Goal: Task Accomplishment & Management: Manage account settings

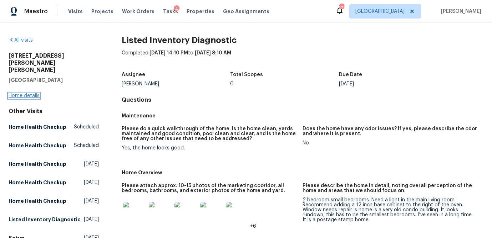
click at [30, 93] on link "Home details" at bounding box center [24, 95] width 31 height 5
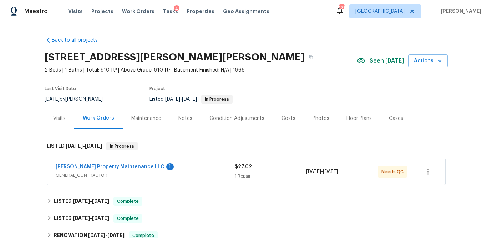
click at [319, 117] on div "Photos" at bounding box center [320, 118] width 17 height 7
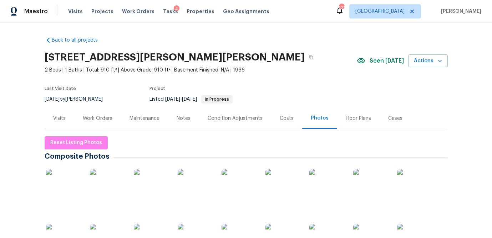
click at [48, 186] on img at bounding box center [64, 187] width 36 height 36
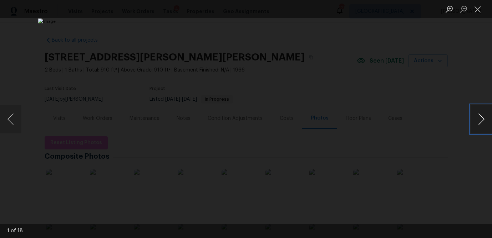
click at [481, 119] on button "Next image" at bounding box center [480, 119] width 21 height 29
click at [483, 119] on button "Next image" at bounding box center [480, 119] width 21 height 29
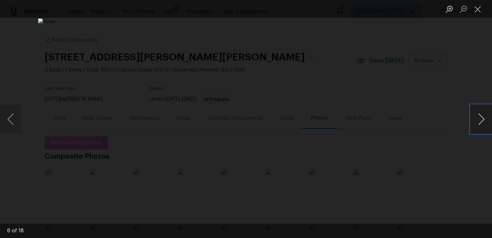
click at [483, 119] on button "Next image" at bounding box center [480, 119] width 21 height 29
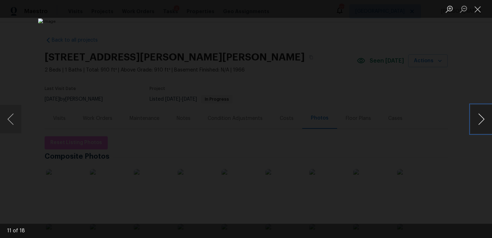
click at [483, 119] on button "Next image" at bounding box center [480, 119] width 21 height 29
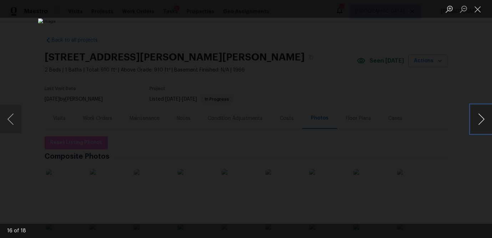
click at [483, 119] on button "Next image" at bounding box center [480, 119] width 21 height 29
click at [15, 124] on button "Previous image" at bounding box center [10, 119] width 21 height 29
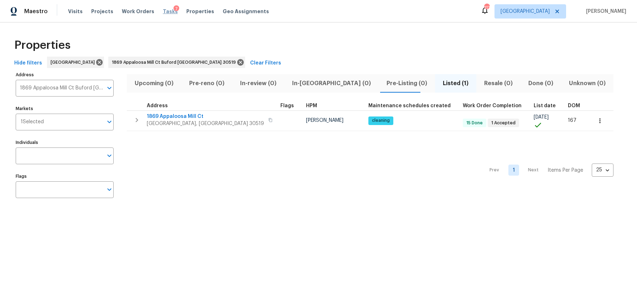
click at [165, 12] on span "Tasks" at bounding box center [170, 11] width 15 height 5
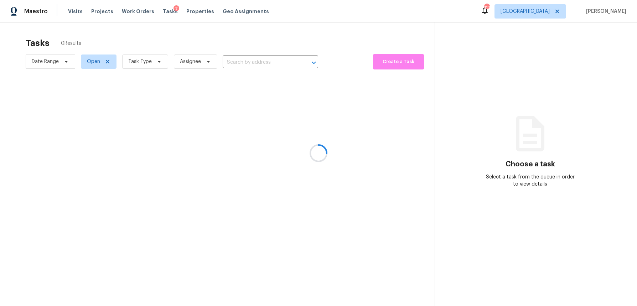
click at [156, 65] on div at bounding box center [318, 153] width 637 height 306
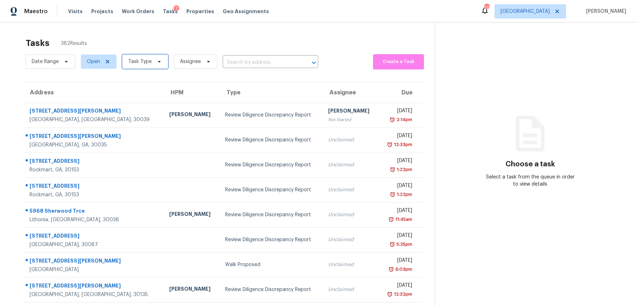
click at [157, 63] on icon at bounding box center [159, 62] width 6 height 6
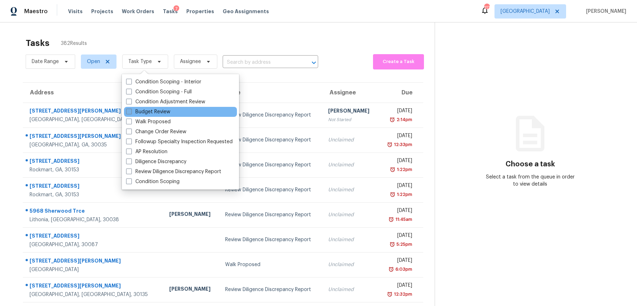
click at [128, 113] on span at bounding box center [129, 112] width 6 height 6
click at [128, 113] on input "Budget Review" at bounding box center [128, 110] width 5 height 5
checkbox input "true"
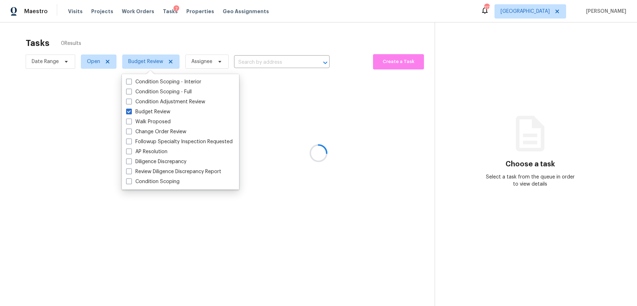
click at [147, 41] on div at bounding box center [318, 153] width 637 height 306
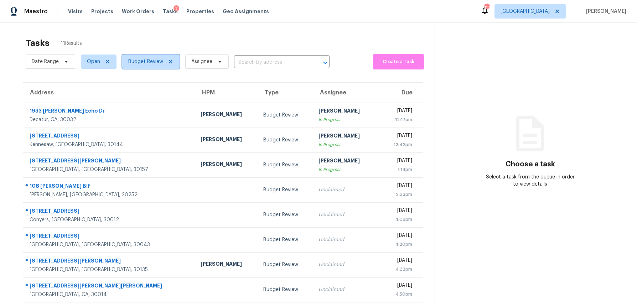
click at [170, 63] on icon at bounding box center [171, 62] width 6 height 6
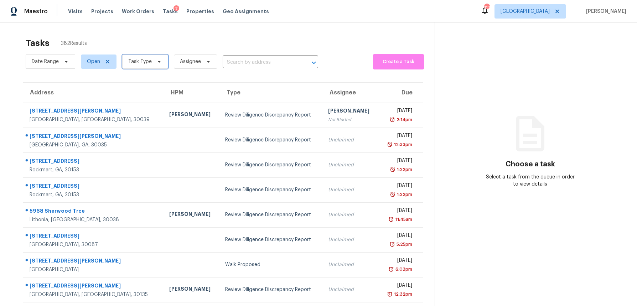
click at [156, 62] on icon at bounding box center [159, 62] width 6 height 6
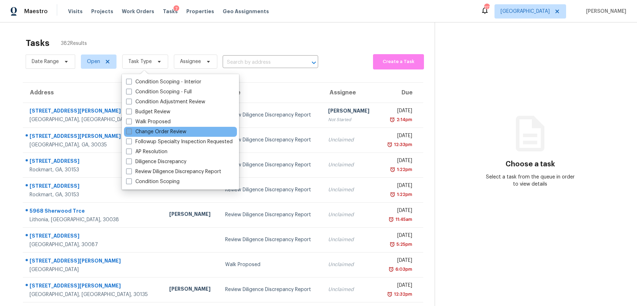
click at [128, 130] on span at bounding box center [129, 132] width 6 height 6
click at [128, 130] on input "Change Order Review" at bounding box center [128, 130] width 5 height 5
checkbox input "true"
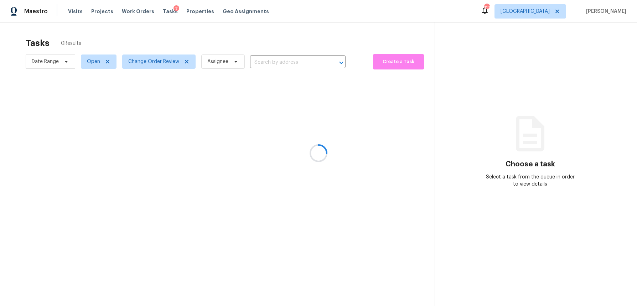
click at [159, 39] on div at bounding box center [318, 153] width 637 height 306
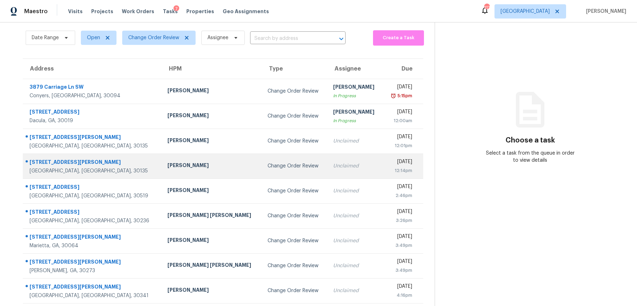
scroll to position [33, 0]
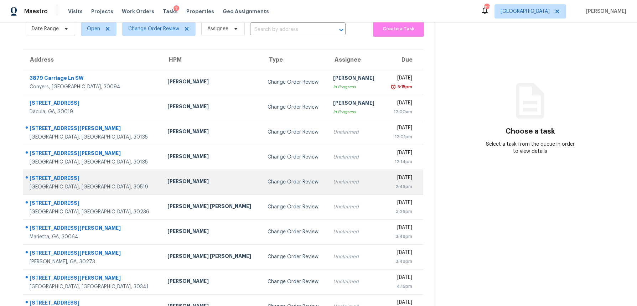
click at [190, 184] on div "Scott Smathers" at bounding box center [212, 182] width 89 height 9
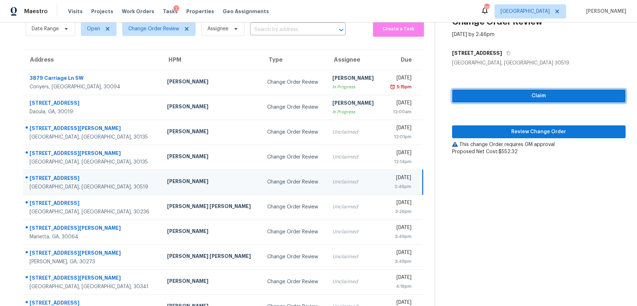
click at [527, 101] on button "Claim" at bounding box center [539, 95] width 174 height 13
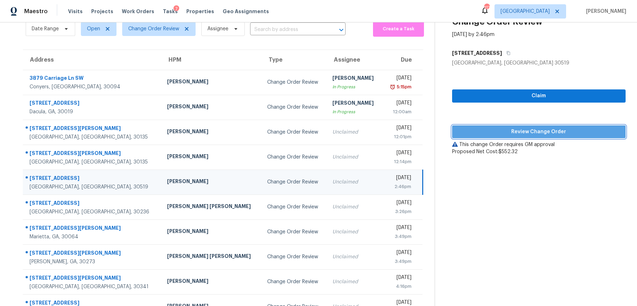
click at [516, 132] on span "Review Change Order" at bounding box center [539, 132] width 162 height 9
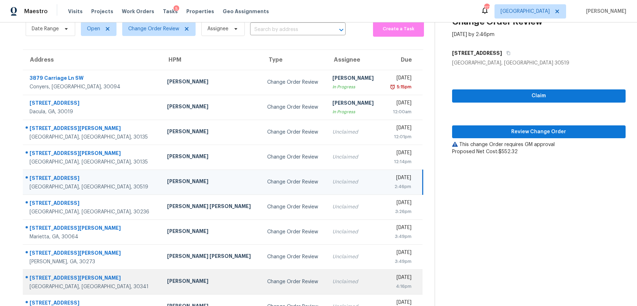
scroll to position [65, 0]
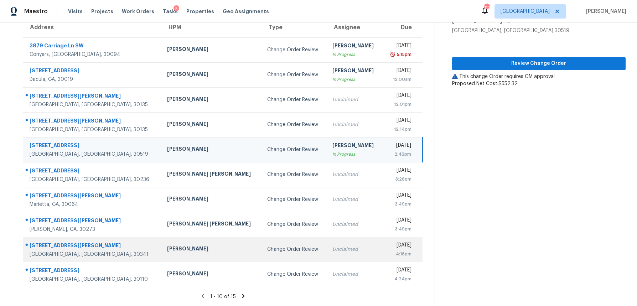
click at [167, 253] on div "[PERSON_NAME]" at bounding box center [211, 249] width 88 height 9
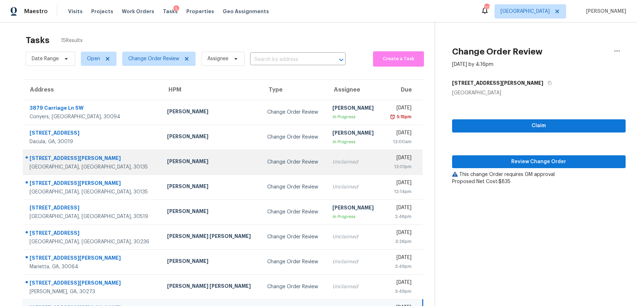
scroll to position [3, 0]
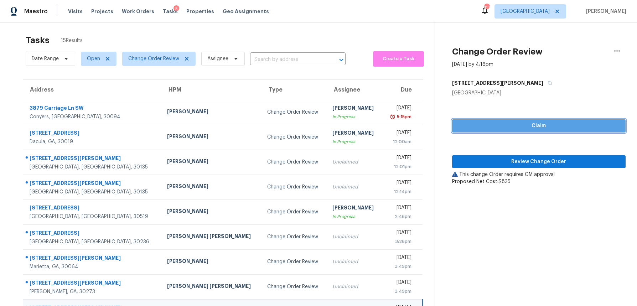
click at [485, 130] on span "Claim" at bounding box center [539, 126] width 162 height 9
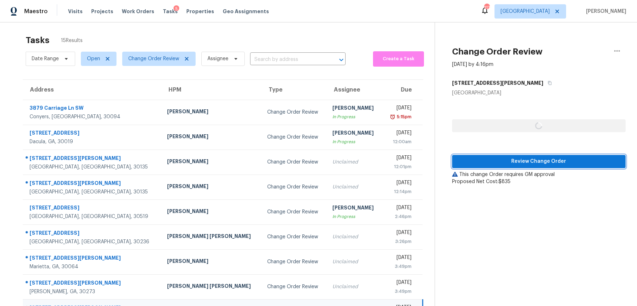
click at [482, 164] on span "Review Change Order" at bounding box center [539, 161] width 162 height 9
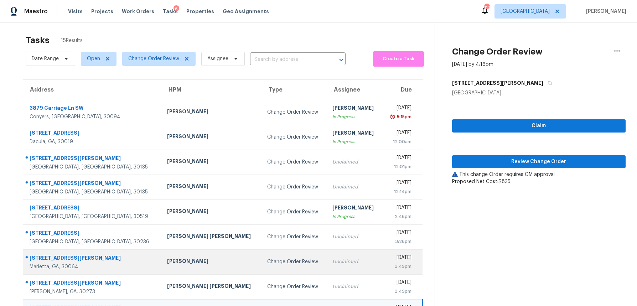
scroll to position [65, 0]
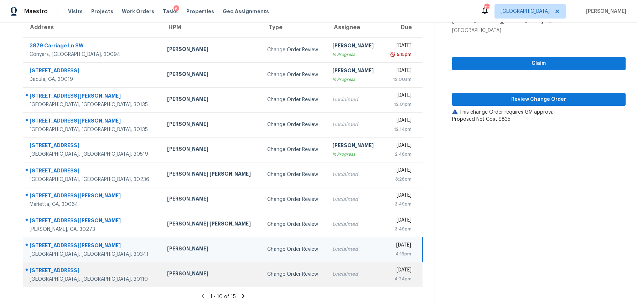
click at [262, 278] on td "Change Order Review" at bounding box center [295, 274] width 66 height 25
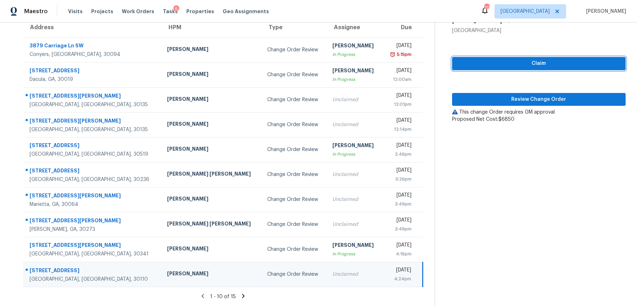
drag, startPoint x: 565, startPoint y: 64, endPoint x: 554, endPoint y: 87, distance: 25.8
click at [565, 64] on span "Claim" at bounding box center [539, 63] width 162 height 9
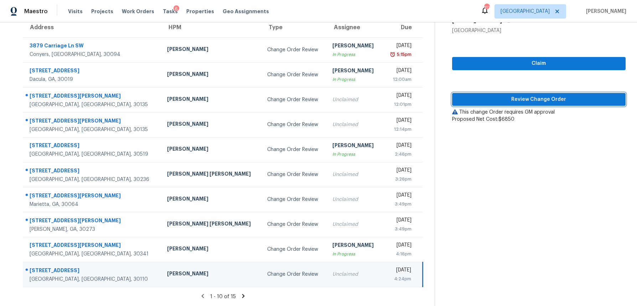
click at [552, 98] on span "Review Change Order" at bounding box center [539, 99] width 162 height 9
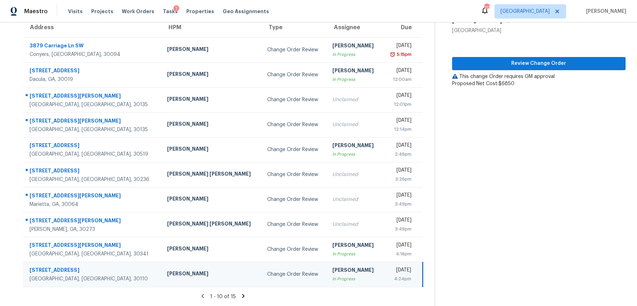
click at [242, 296] on icon at bounding box center [243, 296] width 2 height 4
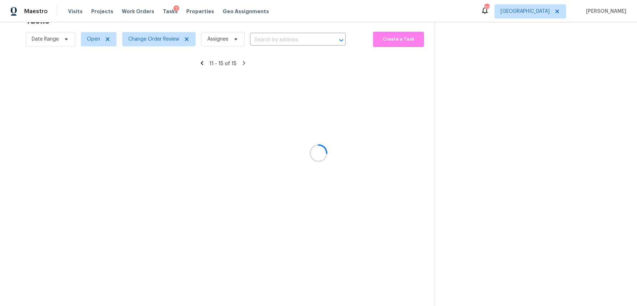
scroll to position [22, 0]
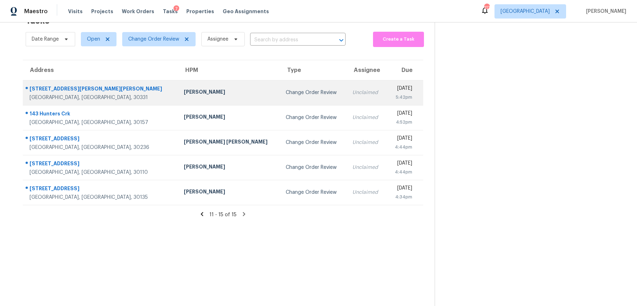
click at [190, 98] on td "Tim Godfrey" at bounding box center [229, 92] width 102 height 25
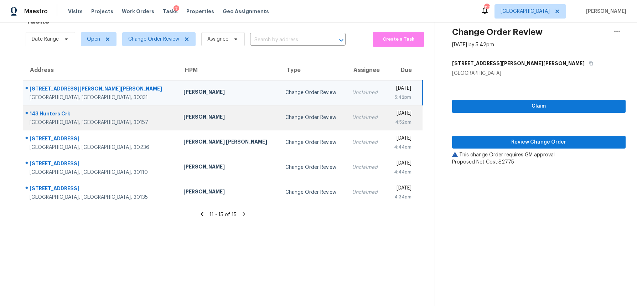
click at [184, 120] on div "[PERSON_NAME]" at bounding box center [229, 117] width 91 height 9
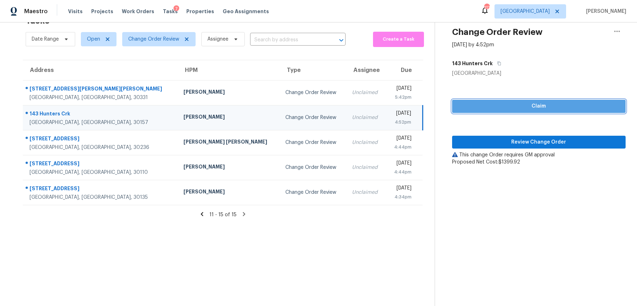
drag, startPoint x: 508, startPoint y: 110, endPoint x: 502, endPoint y: 125, distance: 16.2
click at [508, 110] on span "Claim" at bounding box center [539, 106] width 162 height 9
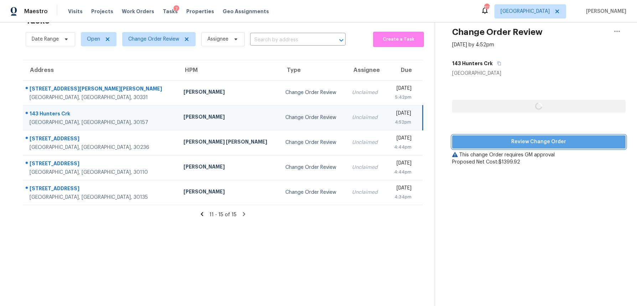
click at [498, 142] on span "Review Change Order" at bounding box center [539, 142] width 162 height 9
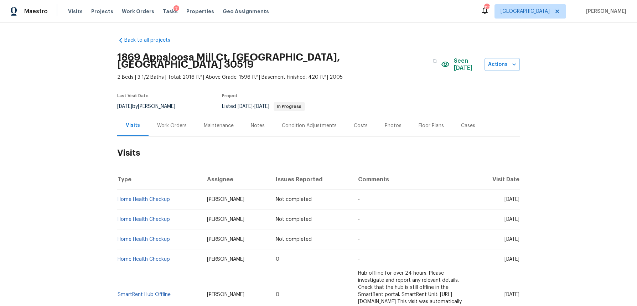
scroll to position [5, 0]
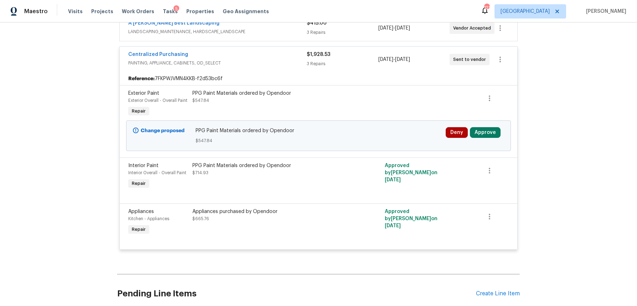
scroll to position [497, 0]
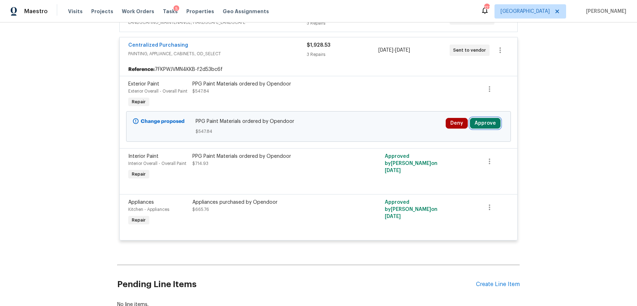
click at [488, 128] on button "Approve" at bounding box center [485, 123] width 31 height 11
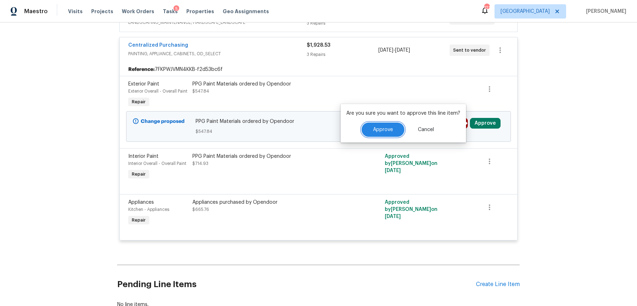
drag, startPoint x: 396, startPoint y: 128, endPoint x: 410, endPoint y: 113, distance: 20.7
click at [396, 128] on button "Approve" at bounding box center [383, 130] width 43 height 14
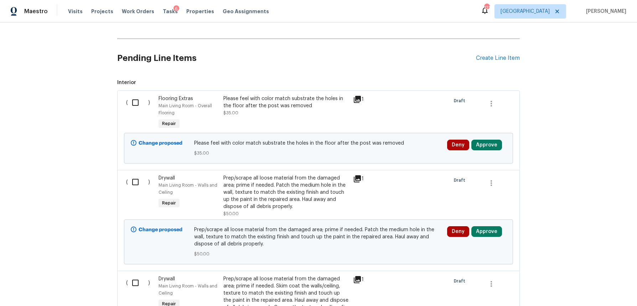
scroll to position [234, 0]
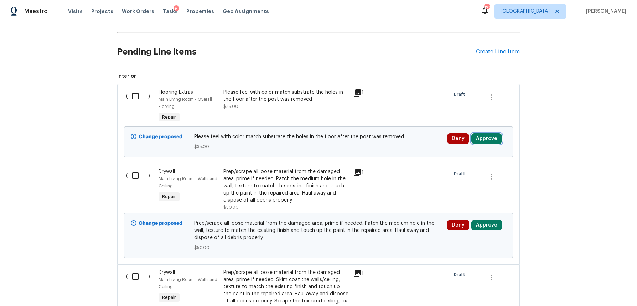
drag, startPoint x: 487, startPoint y: 137, endPoint x: 468, endPoint y: 138, distance: 18.2
click at [487, 137] on button "Approve" at bounding box center [487, 138] width 31 height 11
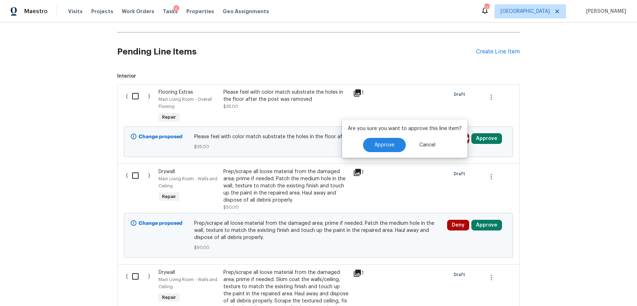
click at [369, 47] on h2 "Pending Line Items" at bounding box center [296, 51] width 359 height 33
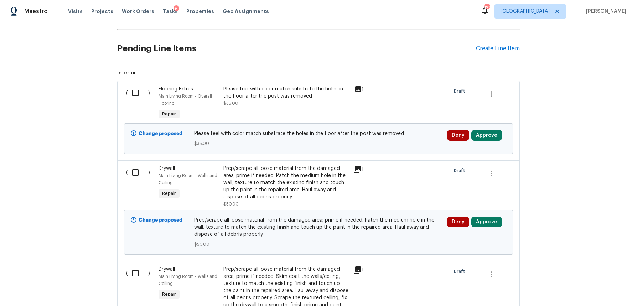
scroll to position [268, 0]
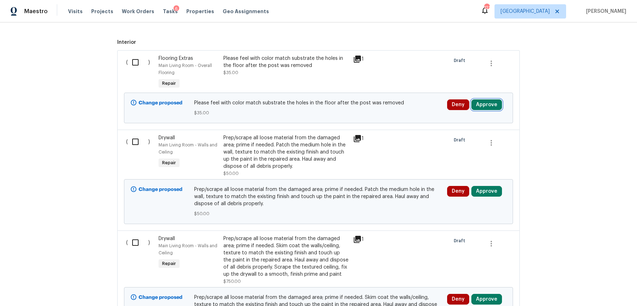
click at [499, 105] on button "Approve" at bounding box center [487, 104] width 31 height 11
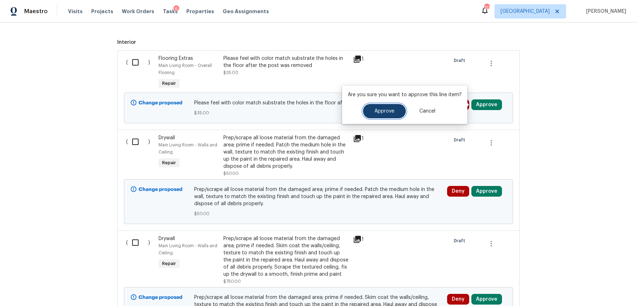
click at [399, 109] on button "Approve" at bounding box center [384, 111] width 43 height 14
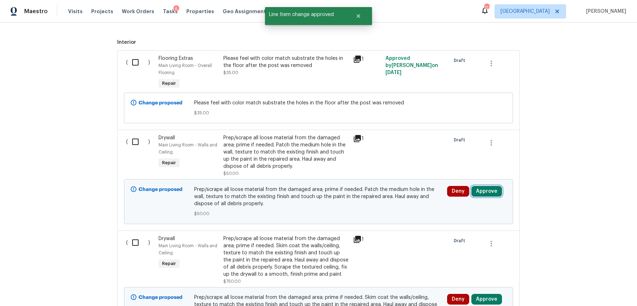
drag, startPoint x: 488, startPoint y: 189, endPoint x: 469, endPoint y: 191, distance: 19.7
click at [488, 190] on button "Approve" at bounding box center [487, 191] width 31 height 11
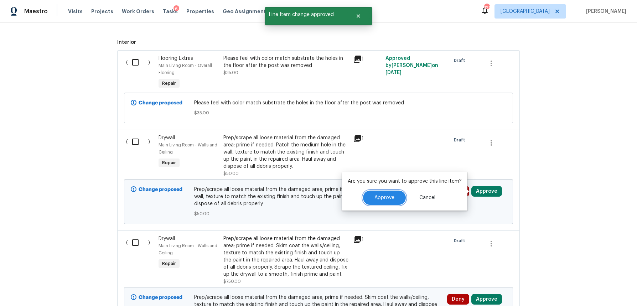
click at [381, 194] on button "Approve" at bounding box center [384, 198] width 43 height 14
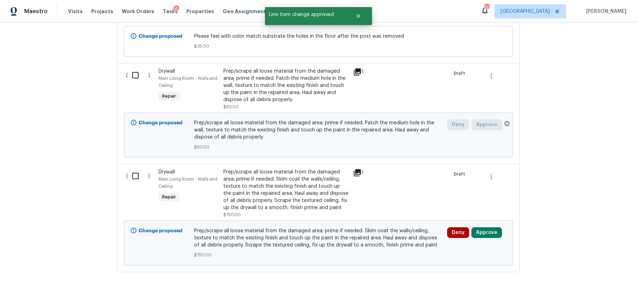
scroll to position [349, 0]
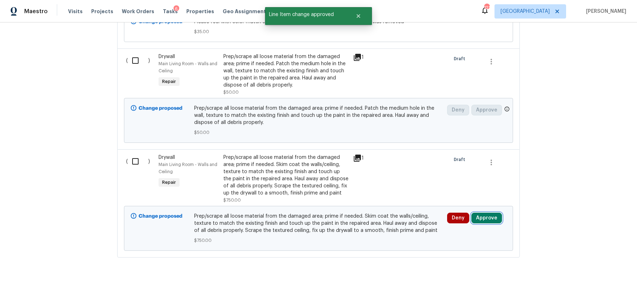
drag, startPoint x: 488, startPoint y: 219, endPoint x: 475, endPoint y: 219, distance: 12.8
click at [487, 219] on button "Approve" at bounding box center [487, 218] width 31 height 11
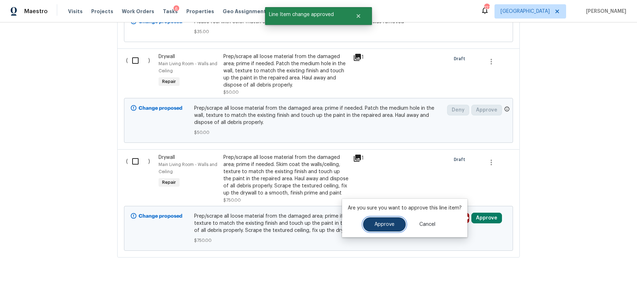
click at [371, 224] on button "Approve" at bounding box center [384, 224] width 43 height 14
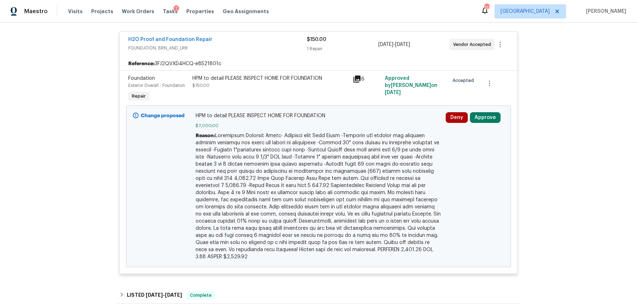
scroll to position [250, 0]
click at [492, 117] on button "Approve" at bounding box center [485, 117] width 31 height 11
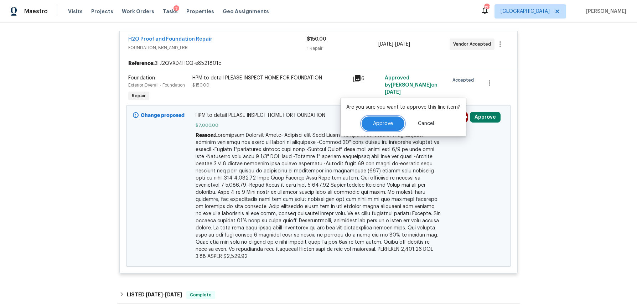
drag, startPoint x: 391, startPoint y: 124, endPoint x: 374, endPoint y: 127, distance: 17.2
click at [391, 124] on span "Approve" at bounding box center [383, 123] width 20 height 5
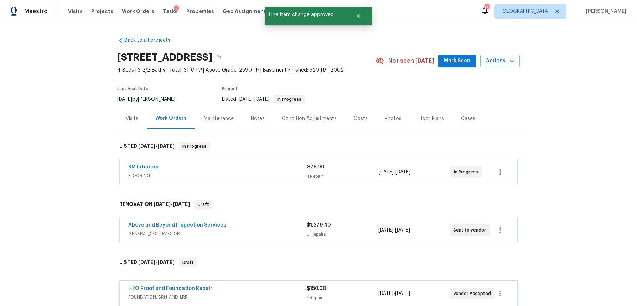
scroll to position [1, 0]
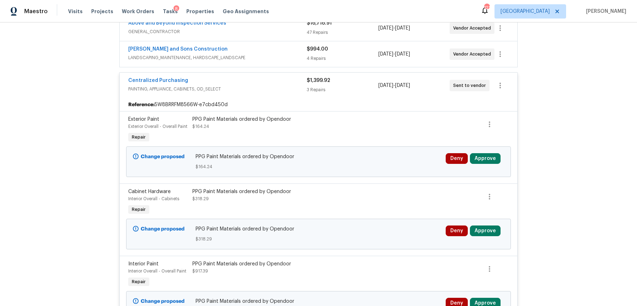
scroll to position [146, 0]
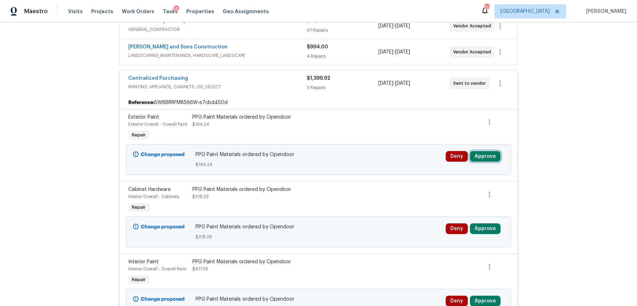
drag, startPoint x: 497, startPoint y: 158, endPoint x: 473, endPoint y: 161, distance: 23.7
click at [497, 158] on button "Approve" at bounding box center [485, 156] width 31 height 11
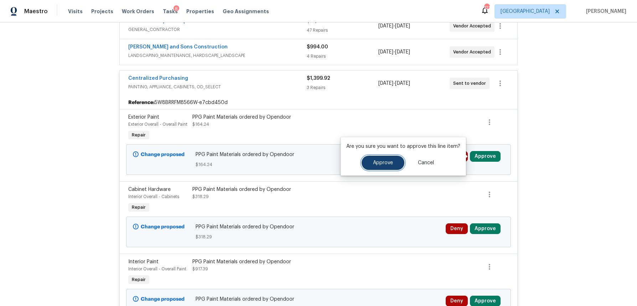
click at [373, 168] on button "Approve" at bounding box center [383, 163] width 43 height 14
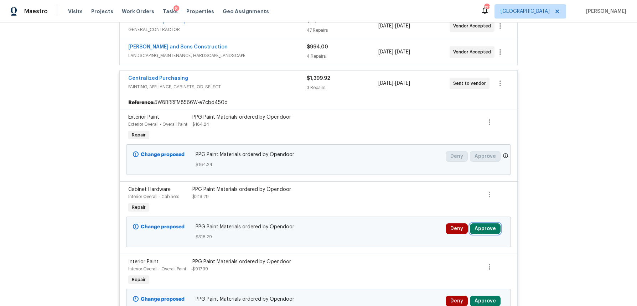
click at [493, 228] on button "Approve" at bounding box center [485, 229] width 31 height 11
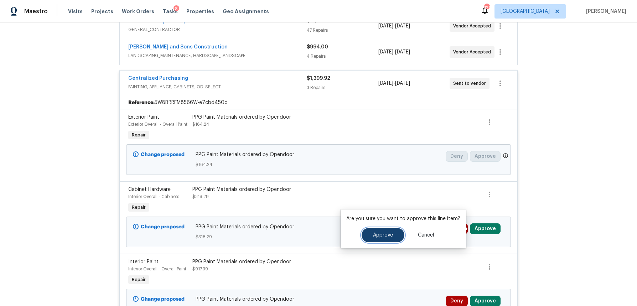
click at [366, 228] on button "Approve" at bounding box center [383, 235] width 43 height 14
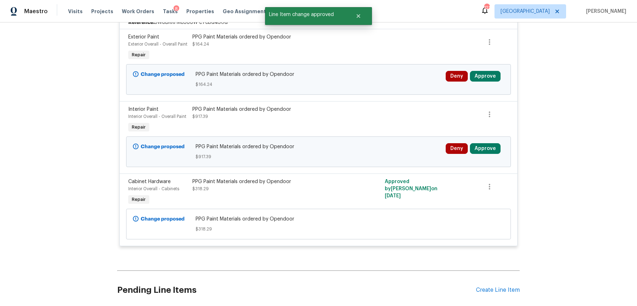
scroll to position [227, 0]
drag, startPoint x: 485, startPoint y: 149, endPoint x: 470, endPoint y: 154, distance: 15.8
click at [485, 149] on button "Approve" at bounding box center [485, 148] width 31 height 11
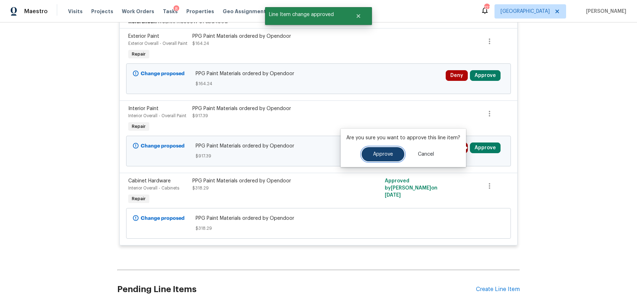
click at [382, 156] on span "Approve" at bounding box center [383, 154] width 20 height 5
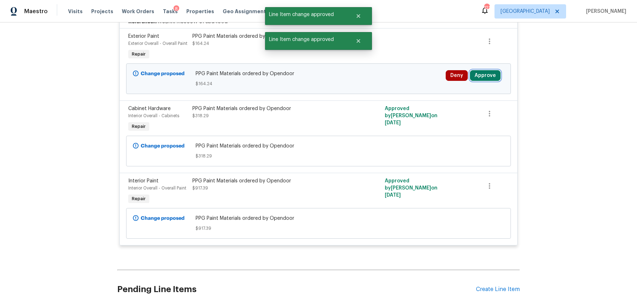
click at [484, 73] on button "Approve" at bounding box center [485, 75] width 31 height 11
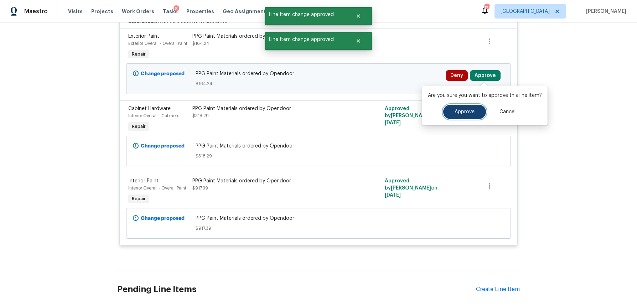
click at [452, 112] on button "Approve" at bounding box center [464, 112] width 43 height 14
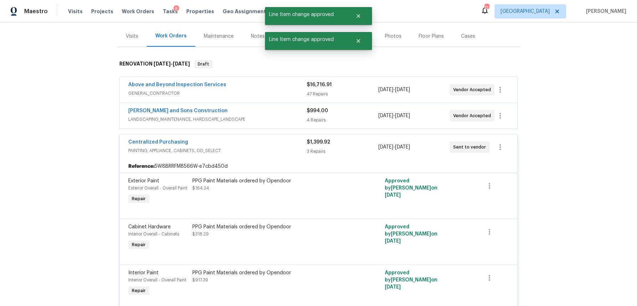
scroll to position [0, 0]
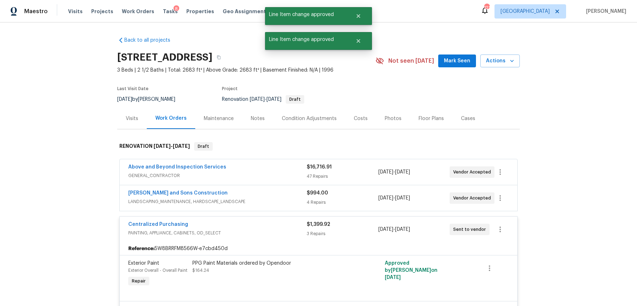
click at [345, 196] on div "$994.00" at bounding box center [342, 193] width 71 height 7
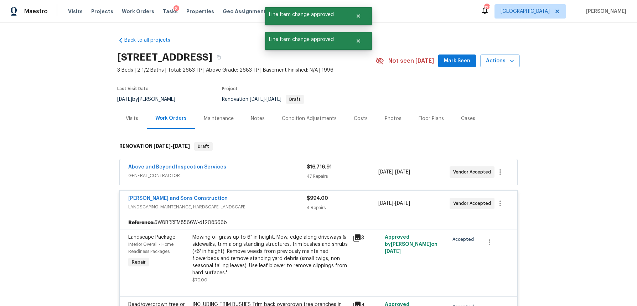
click at [349, 173] on div "47 Repairs" at bounding box center [342, 176] width 71 height 7
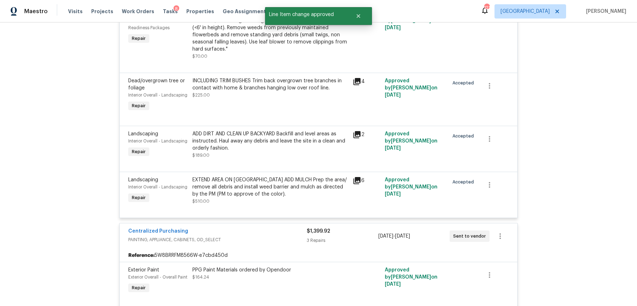
scroll to position [3305, 0]
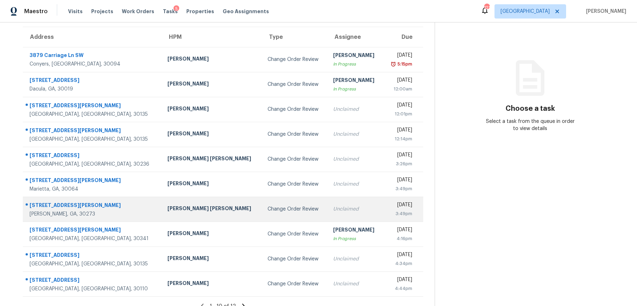
scroll to position [65, 0]
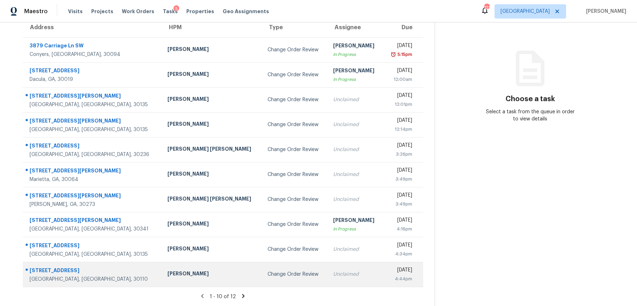
click at [268, 278] on div "Change Order Review" at bounding box center [295, 274] width 54 height 7
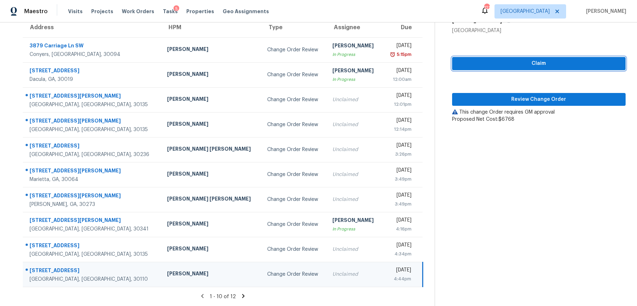
click at [572, 65] on span "Claim" at bounding box center [539, 63] width 162 height 9
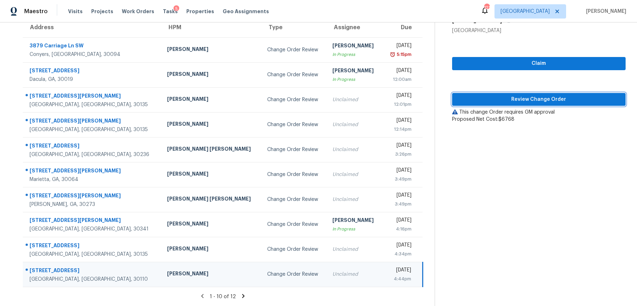
click at [538, 97] on span "Review Change Order" at bounding box center [539, 99] width 162 height 9
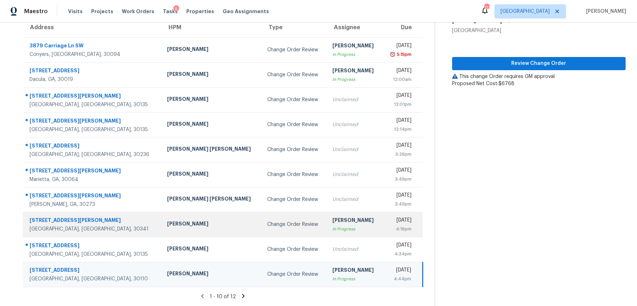
click at [267, 227] on div "Change Order Review" at bounding box center [294, 224] width 54 height 7
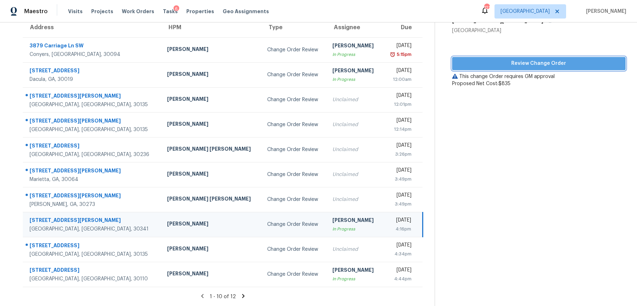
click at [498, 68] on button "Review Change Order" at bounding box center [539, 63] width 174 height 13
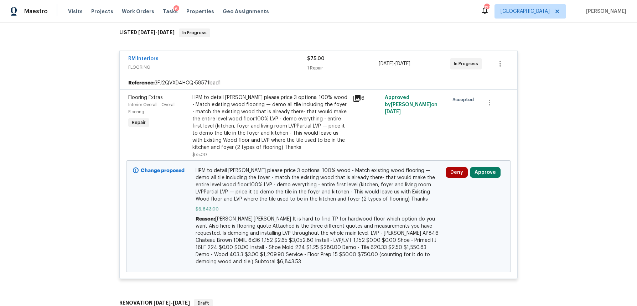
scroll to position [114, 0]
click at [483, 172] on button "Approve" at bounding box center [485, 171] width 31 height 11
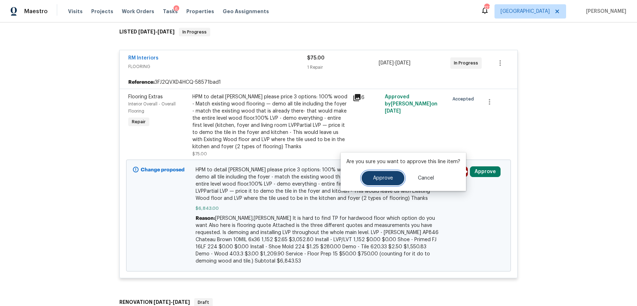
click at [375, 181] on span "Approve" at bounding box center [383, 178] width 20 height 5
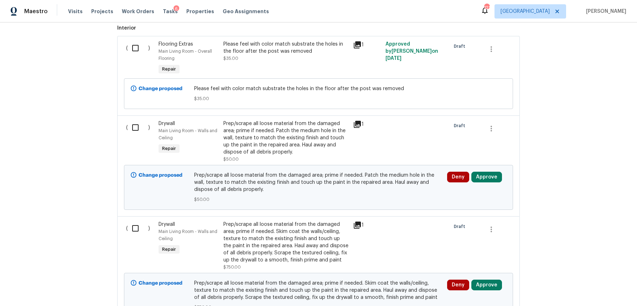
scroll to position [349, 0]
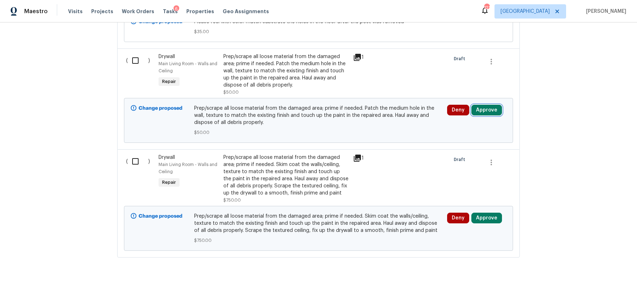
drag, startPoint x: 487, startPoint y: 108, endPoint x: 472, endPoint y: 112, distance: 16.2
click at [487, 108] on button "Approve" at bounding box center [487, 110] width 31 height 11
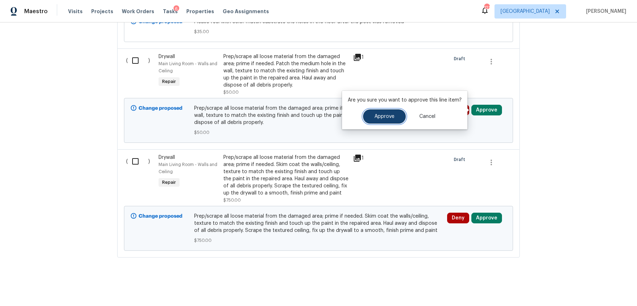
click at [383, 123] on button "Approve" at bounding box center [384, 116] width 43 height 14
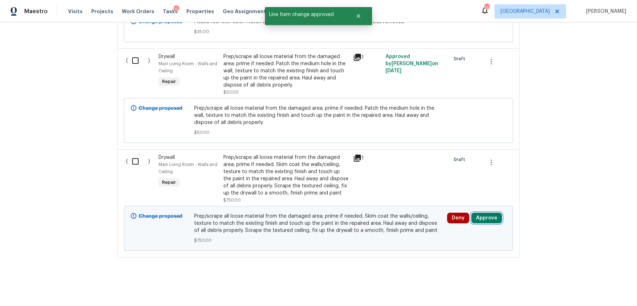
drag, startPoint x: 486, startPoint y: 215, endPoint x: 477, endPoint y: 216, distance: 8.9
click at [486, 215] on button "Approve" at bounding box center [487, 218] width 31 height 11
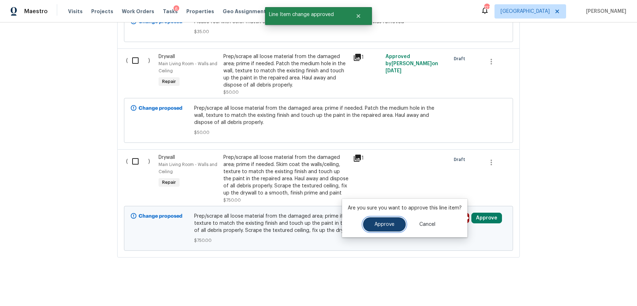
click at [365, 225] on button "Approve" at bounding box center [384, 224] width 43 height 14
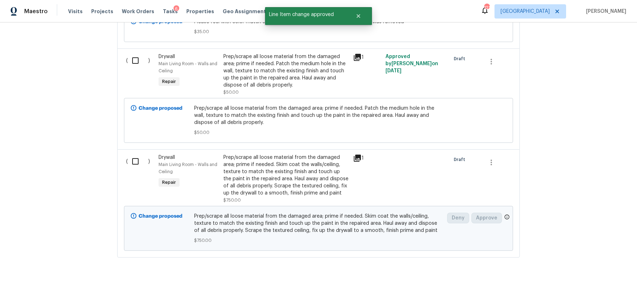
scroll to position [242, 0]
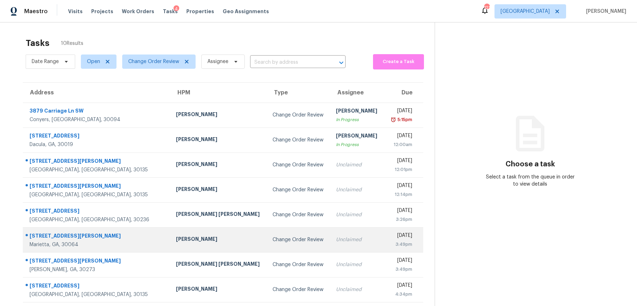
scroll to position [52, 0]
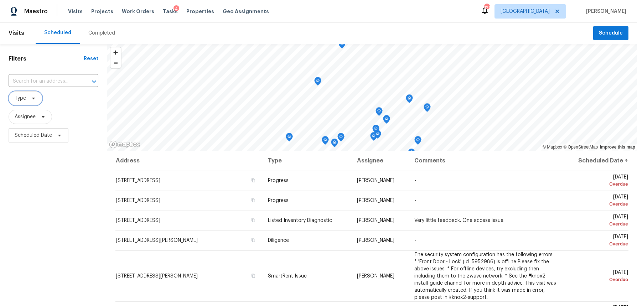
click at [31, 98] on icon at bounding box center [34, 99] width 6 height 6
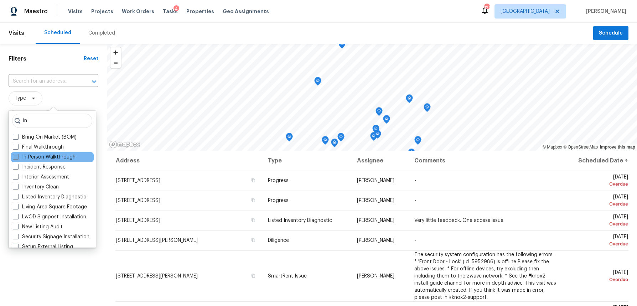
type input "in"
click at [16, 155] on span at bounding box center [16, 157] width 6 height 6
click at [16, 155] on input "In-Person Walkthrough" at bounding box center [15, 156] width 5 height 5
checkbox input "true"
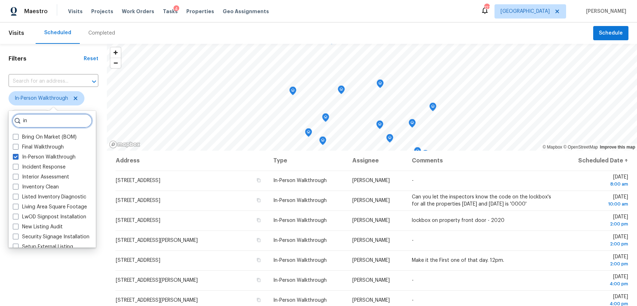
drag, startPoint x: 30, startPoint y: 121, endPoint x: 11, endPoint y: 119, distance: 18.6
click at [11, 119] on div "in Bring On Market (BOM) Final Walkthrough In-Person Walkthrough Incident Respo…" at bounding box center [52, 179] width 87 height 137
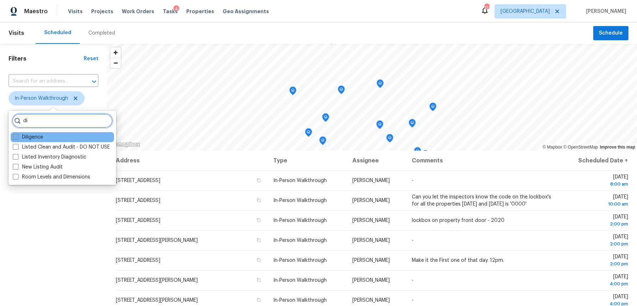
type input "di"
click at [16, 138] on span at bounding box center [16, 137] width 6 height 6
click at [16, 138] on input "Diligence" at bounding box center [15, 136] width 5 height 5
checkbox input "true"
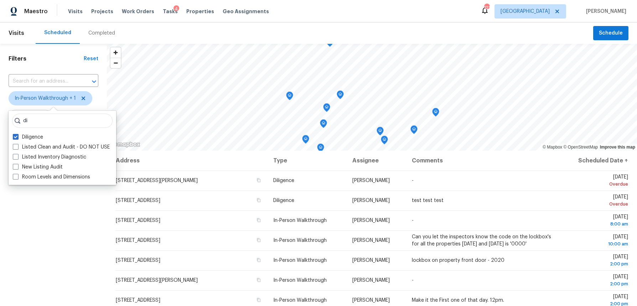
drag, startPoint x: 24, startPoint y: 224, endPoint x: 30, endPoint y: 207, distance: 17.8
click at [24, 224] on div "Filters Reset ​ In-Person Walkthrough + 1 Assignee Scheduled Date" at bounding box center [53, 220] width 107 height 352
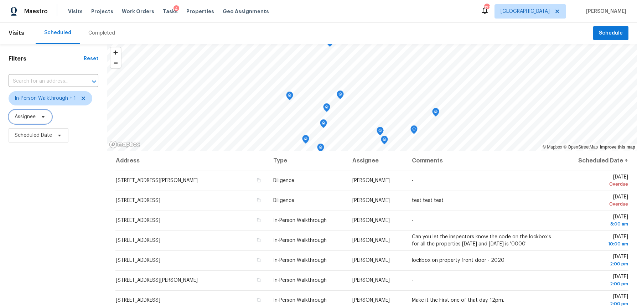
click at [34, 119] on span "Assignee" at bounding box center [25, 116] width 21 height 7
drag, startPoint x: 43, startPoint y: 207, endPoint x: 41, endPoint y: 183, distance: 24.0
click at [43, 201] on div "Filters Reset ​ In-Person Walkthrough + 1 Assignee Scheduled Date" at bounding box center [53, 220] width 107 height 352
click at [38, 141] on span "Scheduled Date" at bounding box center [39, 135] width 60 height 14
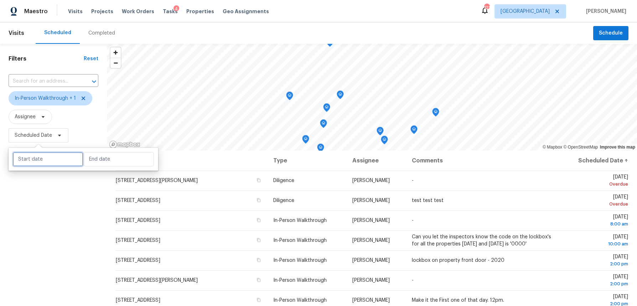
click at [40, 160] on input "text" at bounding box center [48, 159] width 70 height 14
select select "7"
select select "2025"
select select "8"
select select "2025"
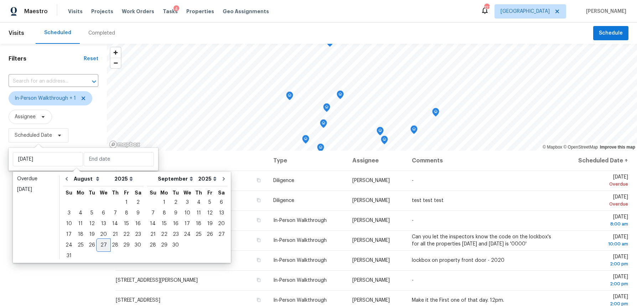
click at [99, 244] on div "27" at bounding box center [104, 245] width 12 height 10
type input "Wed, Aug 27"
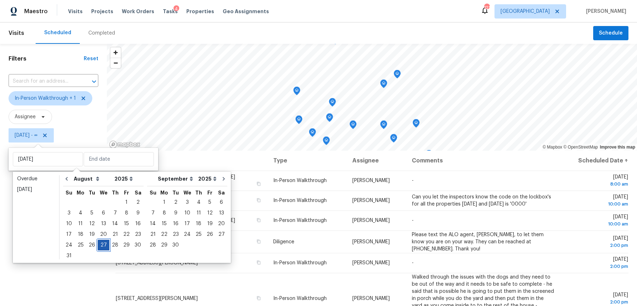
click at [99, 244] on div "27" at bounding box center [104, 245] width 12 height 10
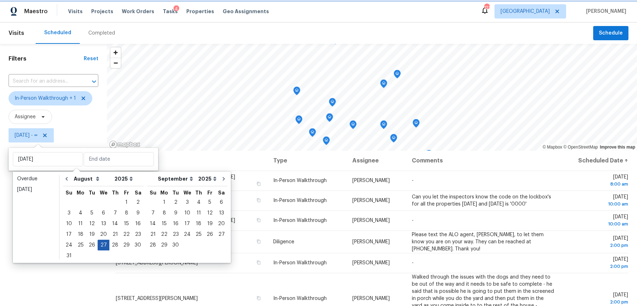
type input "[DATE]"
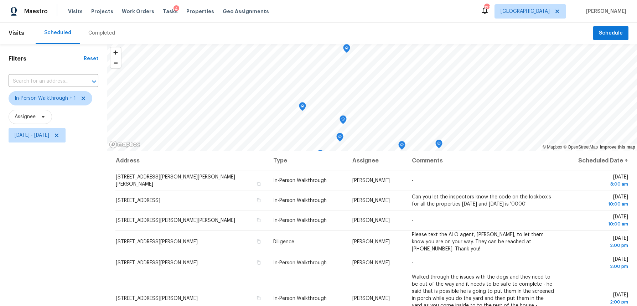
click at [42, 279] on div "Filters Reset ​ In-Person Walkthrough + 1 Assignee Wed, Aug 27 - Wed, Aug 27" at bounding box center [53, 220] width 107 height 352
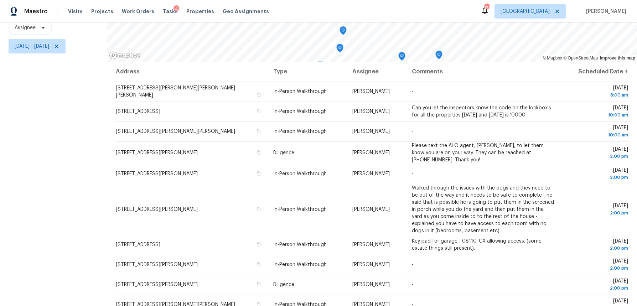
scroll to position [54, 0]
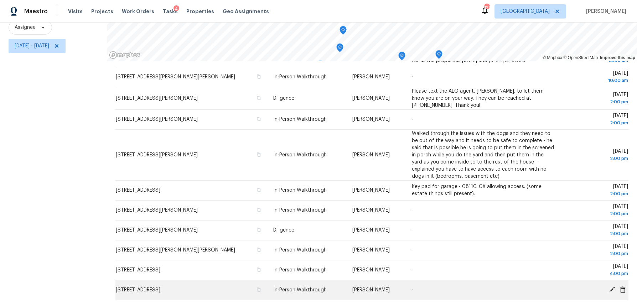
drag, startPoint x: 87, startPoint y: 176, endPoint x: 489, endPoint y: 300, distance: 420.6
click at [489, 300] on div "Filters Reset ​ In-Person Walkthrough + 1 Assignee Wed, Aug 27 - Wed, Aug 27 © …" at bounding box center [318, 130] width 637 height 352
copy div "© Mapbox © OpenStreetMap Improve this map Address Type Assignee Comments Schedu…"
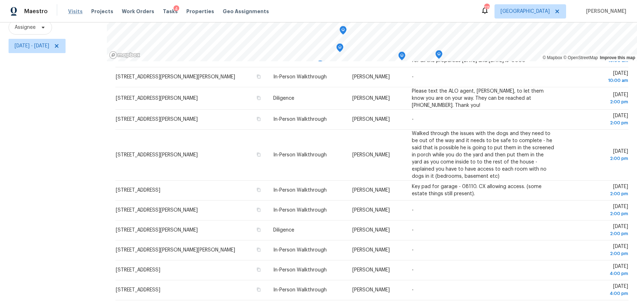
click at [68, 13] on span "Visits" at bounding box center [75, 11] width 15 height 7
click at [72, 10] on span "Visits" at bounding box center [75, 11] width 15 height 7
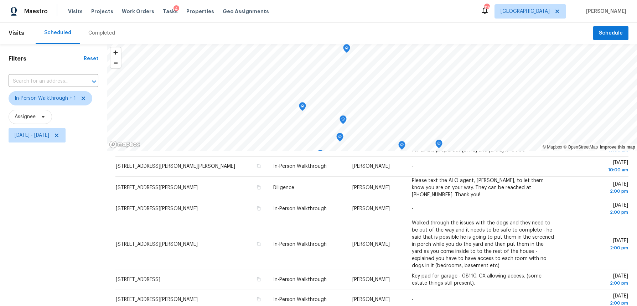
click at [99, 30] on div "Completed" at bounding box center [101, 33] width 27 height 7
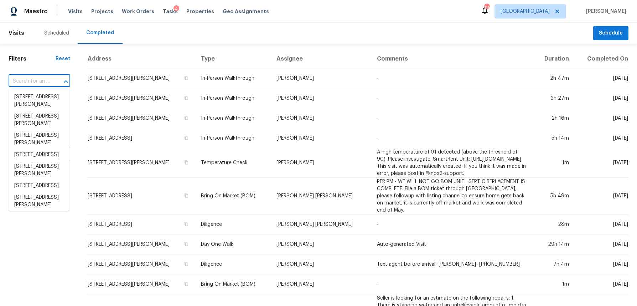
click at [26, 81] on input "text" at bounding box center [30, 81] width 42 height 11
paste input "1933 Glen Echo Dr, Decatur, GA 30032"
type input "1933 Glen Echo Dr, Decatur, GA 30032"
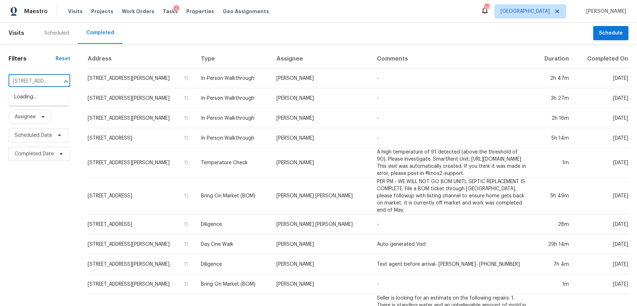
scroll to position [0, 53]
click at [23, 102] on li "1933 Glen Echo Dr, Decatur, GA 30032" at bounding box center [39, 100] width 61 height 19
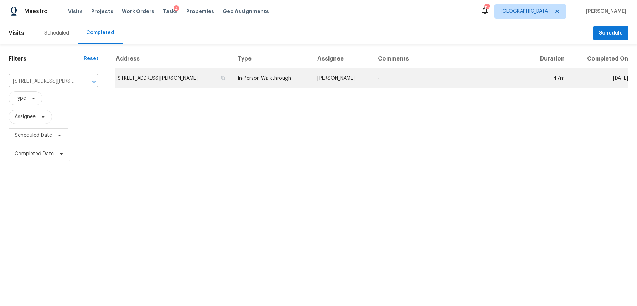
click at [176, 79] on td "1933 Glen Echo Dr, Decatur, GA 30032" at bounding box center [174, 78] width 117 height 20
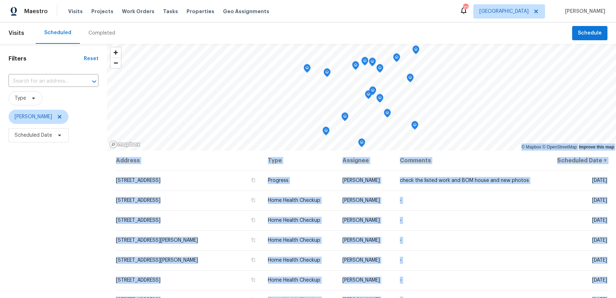
scroll to position [200, 0]
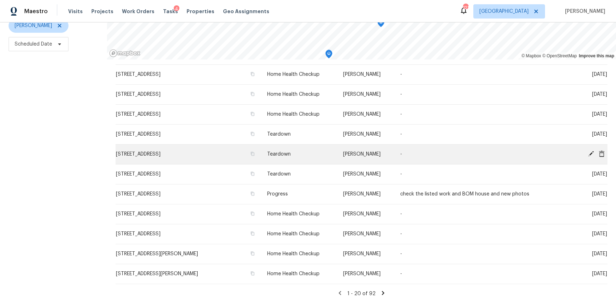
scroll to position [200, 0]
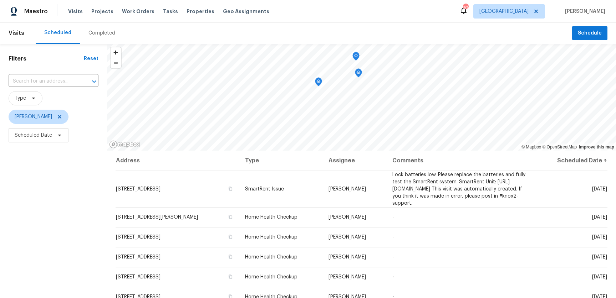
scroll to position [91, 0]
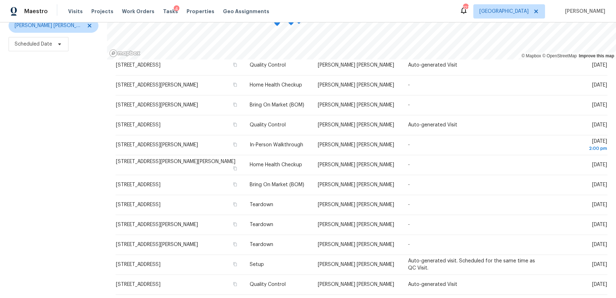
scroll to position [200, 0]
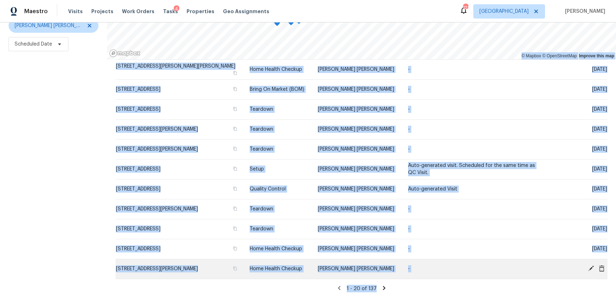
drag, startPoint x: 124, startPoint y: 93, endPoint x: 239, endPoint y: 278, distance: 218.2
click at [220, 298] on html "Maestro Visits Projects Work Orders Tasks 4 Properties Geo Assignments 121 Atla…" at bounding box center [308, 149] width 616 height 298
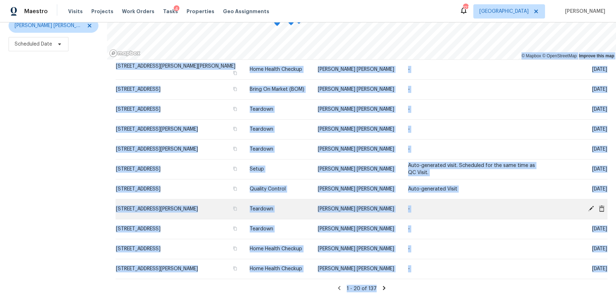
copy div "© Mapbox © OpenStreetMap Improve this map Address Type Assignee Comments Schedu…"
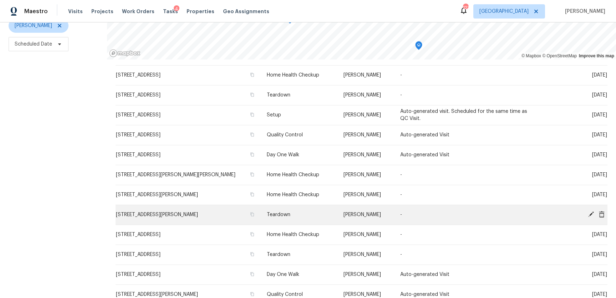
scroll to position [255, 0]
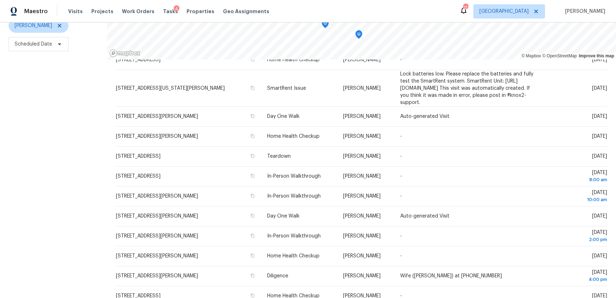
scroll to position [216, 0]
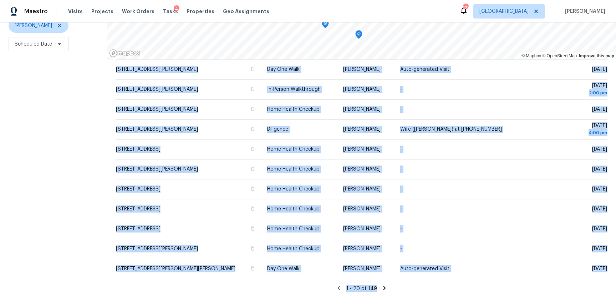
drag, startPoint x: 108, startPoint y: 84, endPoint x: 239, endPoint y: 306, distance: 257.5
click at [239, 298] on html "Maestro Visits Projects Work Orders Tasks 4 Properties Geo Assignments 123 Atla…" at bounding box center [308, 149] width 616 height 298
copy div "Address Type Assignee Comments Scheduled Date ↑ 1102 Ola Dale Ct, McDonough, GA…"
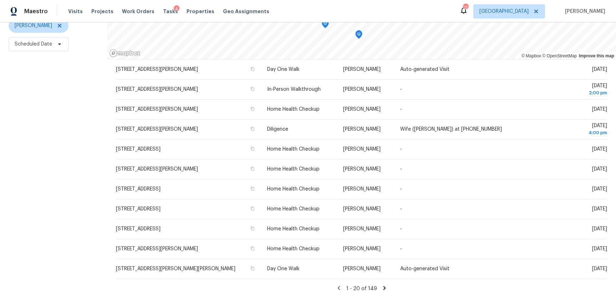
click at [383, 288] on icon at bounding box center [384, 288] width 2 height 4
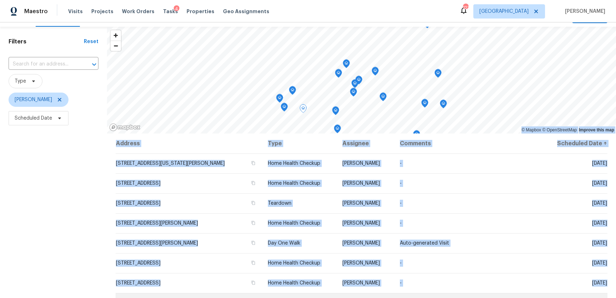
scroll to position [26, 0]
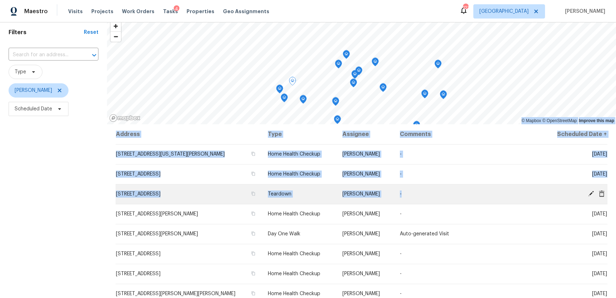
drag, startPoint x: 92, startPoint y: 171, endPoint x: 558, endPoint y: 191, distance: 465.6
click at [558, 191] on div "Filters Reset ​ Type Wesley Brooks Scheduled Date © Mapbox © OpenStreetMap Impr…" at bounding box center [308, 190] width 616 height 346
copy div "© Mapbox © OpenStreetMap Improve this map Address Type Assignee Comments Schedu…"
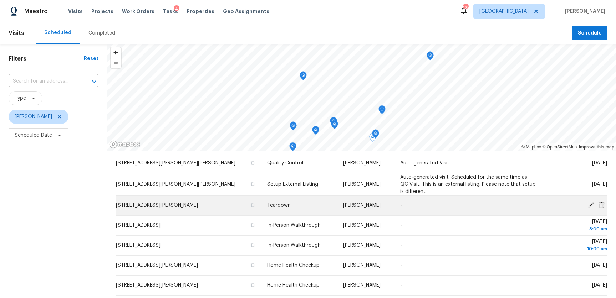
scroll to position [179, 0]
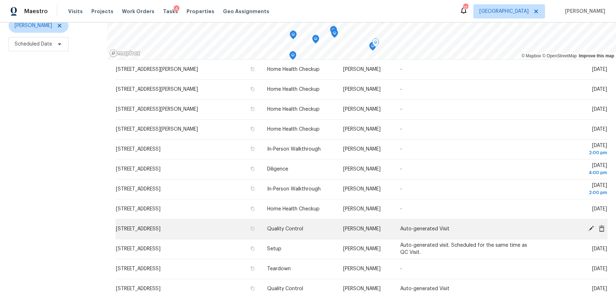
scroll to position [233, 0]
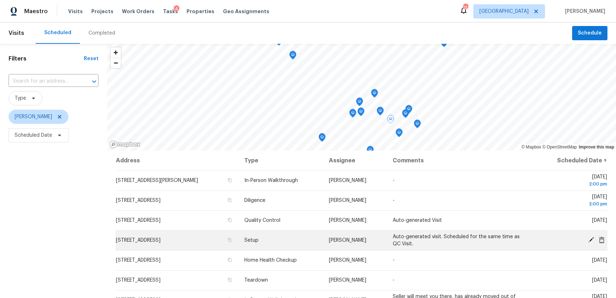
scroll to position [200, 0]
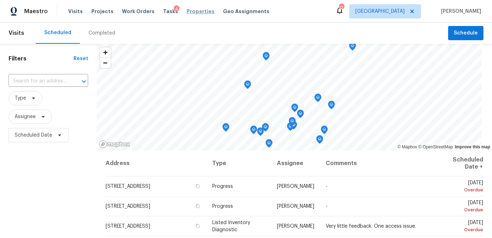
click at [186, 10] on span "Properties" at bounding box center [200, 11] width 28 height 7
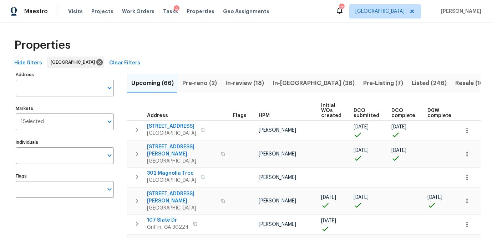
click at [37, 157] on input "Individuals" at bounding box center [59, 156] width 87 height 17
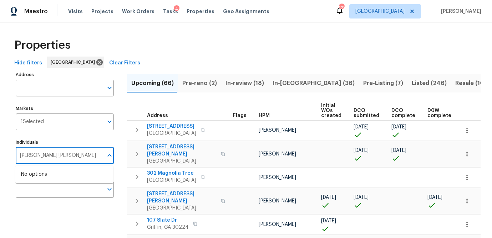
drag, startPoint x: 61, startPoint y: 158, endPoint x: 40, endPoint y: 156, distance: 21.1
click at [40, 156] on input "wesley.brooks" at bounding box center [59, 156] width 87 height 17
type input "wesley brooks"
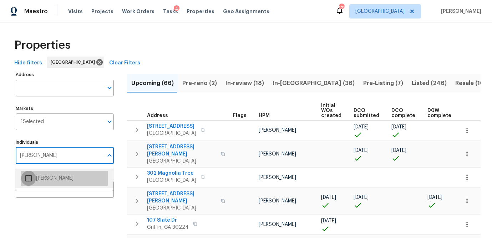
click at [29, 174] on input "checkbox" at bounding box center [28, 178] width 15 height 15
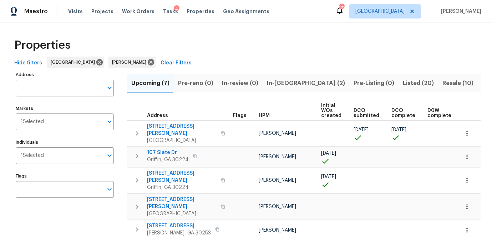
click at [206, 46] on div "Properties" at bounding box center [245, 45] width 469 height 23
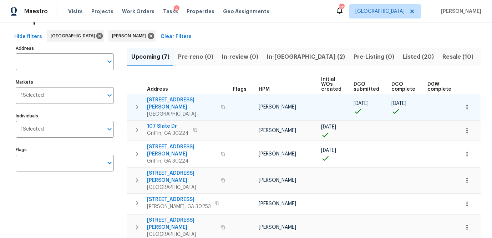
click at [170, 98] on span "45 Kendall Ln" at bounding box center [182, 104] width 70 height 14
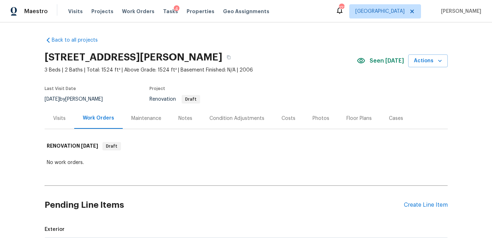
click at [61, 118] on div "Visits" at bounding box center [59, 118] width 12 height 7
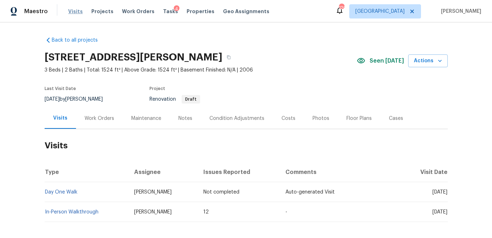
click at [75, 12] on span "Visits" at bounding box center [75, 11] width 15 height 7
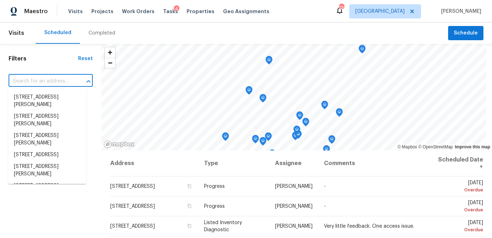
click at [51, 82] on input "text" at bounding box center [41, 81] width 64 height 11
paste input "[STREET_ADDRESS][PERSON_NAME][PERSON_NAME]"
type input "[STREET_ADDRESS][PERSON_NAME][PERSON_NAME]"
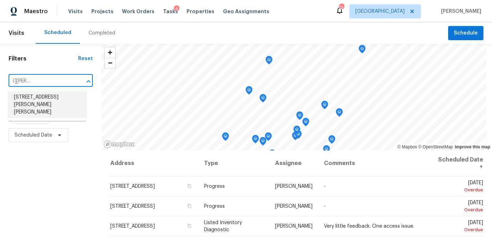
click at [50, 96] on li "[STREET_ADDRESS][PERSON_NAME][PERSON_NAME]" at bounding box center [47, 105] width 78 height 27
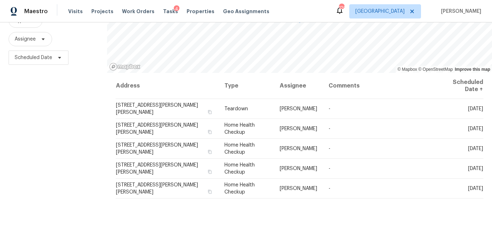
scroll to position [79, 0]
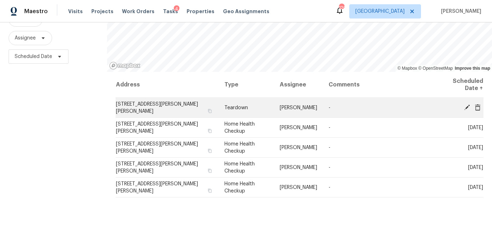
click at [466, 108] on icon at bounding box center [467, 107] width 6 height 6
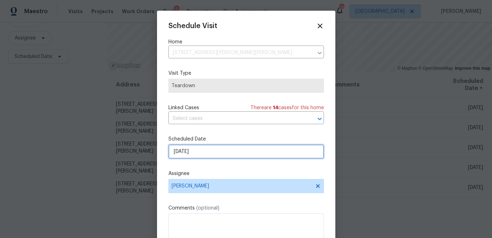
click at [206, 153] on input "8/26/2025" at bounding box center [245, 152] width 155 height 14
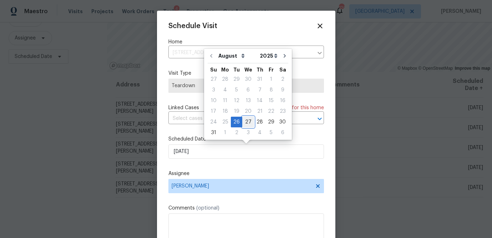
click at [245, 123] on div "27" at bounding box center [248, 122] width 12 height 10
type input "8/27/2025"
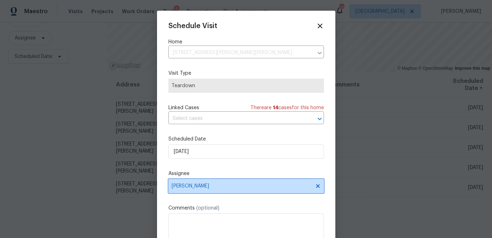
click at [202, 190] on span "Wesley Brooks" at bounding box center [245, 186] width 155 height 14
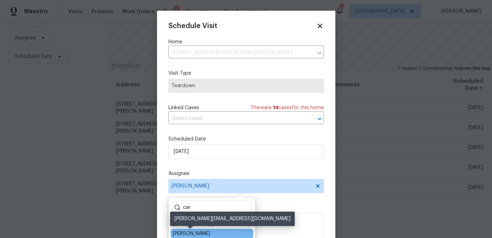
type input "car"
click at [181, 234] on div "[PERSON_NAME]" at bounding box center [191, 234] width 37 height 7
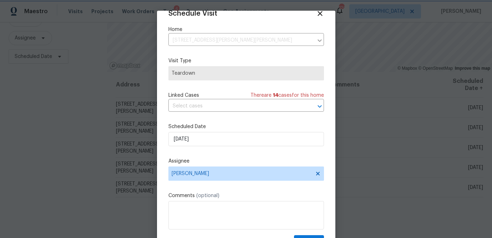
scroll to position [32, 0]
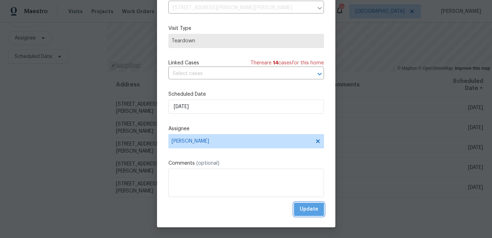
drag, startPoint x: 303, startPoint y: 210, endPoint x: 270, endPoint y: 202, distance: 34.2
click at [303, 210] on span "Update" at bounding box center [308, 209] width 19 height 9
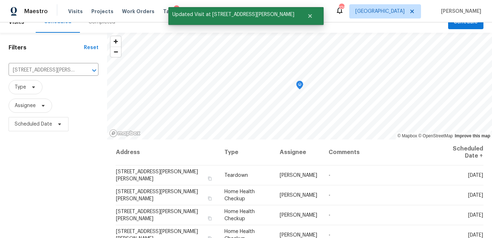
scroll to position [11, 0]
click at [49, 68] on input "1102 Ola Dale Ct, McDonough, GA 30252" at bounding box center [44, 70] width 70 height 11
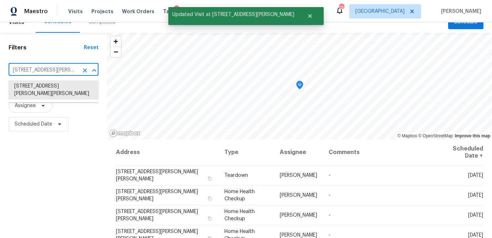
click at [49, 68] on input "1102 Ola Dale Ct, McDonough, GA 30252" at bounding box center [44, 70] width 70 height 11
paste input "230 Myrtle Grove Ln, Covington, GA 30014"
type input "230 Myrtle Grove Ln, Covington, GA 30014"
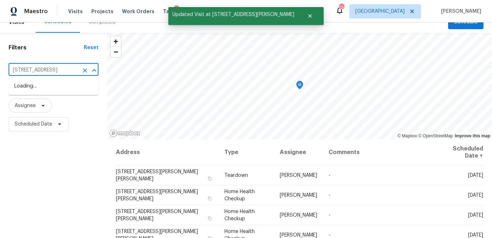
scroll to position [0, 35]
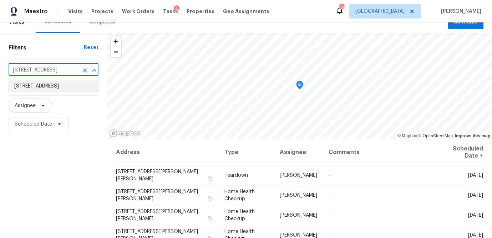
click at [46, 88] on li "230 Myrtle Grove Ln, Covington, GA 30014" at bounding box center [54, 87] width 90 height 12
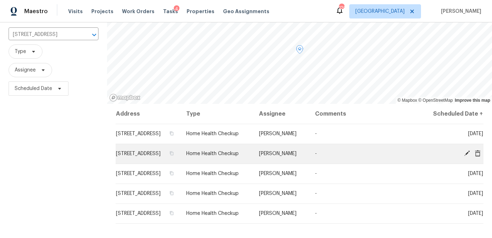
scroll to position [47, 0]
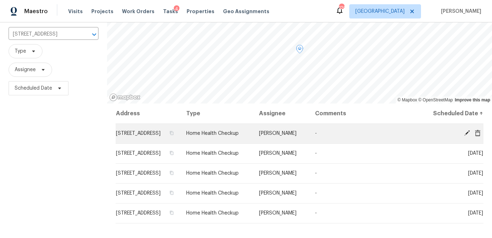
click at [466, 137] on icon at bounding box center [466, 133] width 6 height 6
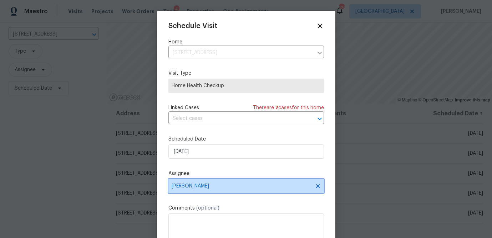
click at [256, 185] on span "Wesley Brooks" at bounding box center [241, 187] width 140 height 6
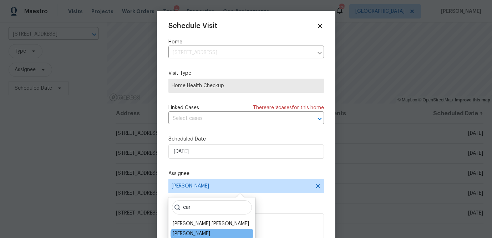
type input "car"
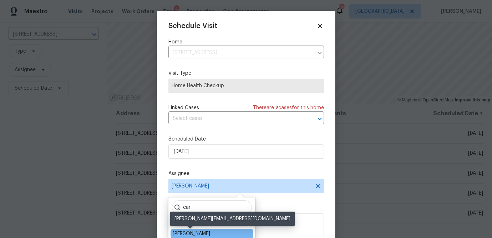
click at [201, 232] on div "Carmen Childs" at bounding box center [191, 234] width 37 height 7
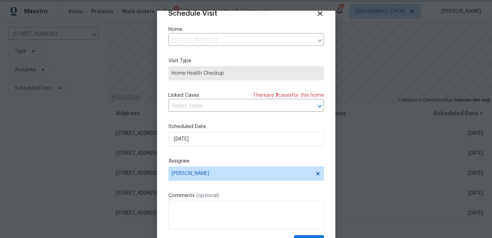
scroll to position [32, 0]
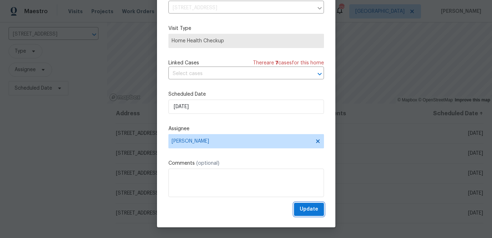
click at [317, 209] on span "Update" at bounding box center [308, 209] width 19 height 9
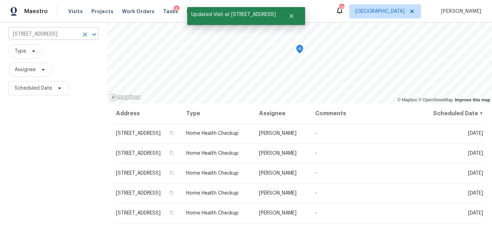
click at [25, 33] on input "230 Myrtle Grove Ln, Covington, GA 30014" at bounding box center [44, 34] width 70 height 11
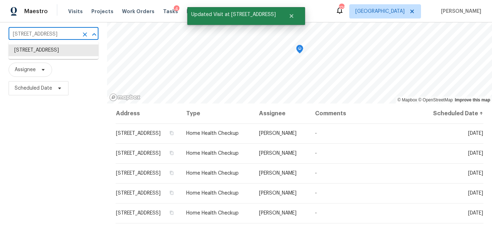
click at [25, 33] on input "230 Myrtle Grove Ln, Covington, GA 30014" at bounding box center [44, 34] width 70 height 11
paste input "145 Washington St, McDonough, GA 30253"
type input "145 Washington St, McDonough, GA 30253"
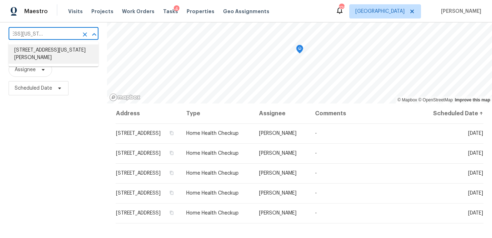
click at [22, 58] on li "145 Washington St, McDonough, GA 30253" at bounding box center [54, 54] width 90 height 19
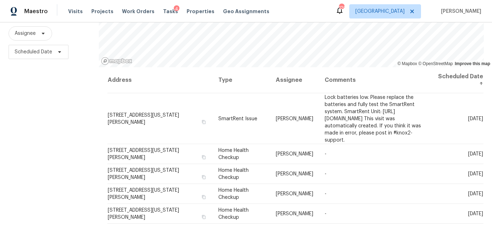
scroll to position [86, 0]
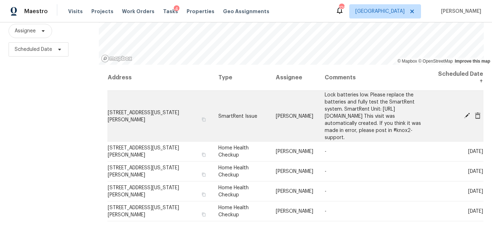
click at [466, 114] on icon at bounding box center [466, 116] width 6 height 6
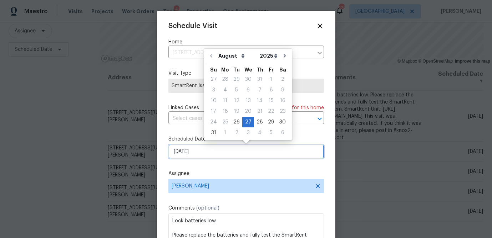
click at [212, 152] on input "8/27/2025" at bounding box center [245, 152] width 155 height 14
type input "8/27/2025"
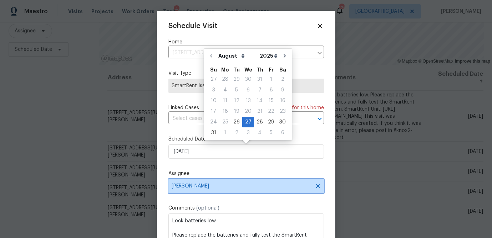
click at [212, 191] on span "Wesley Brooks" at bounding box center [245, 186] width 155 height 14
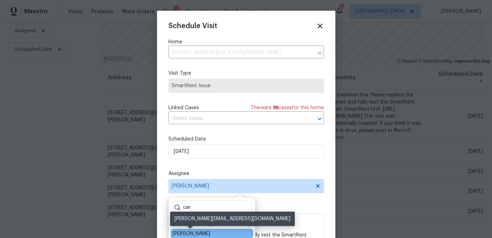
type input "car"
click at [191, 232] on div "Carmen Childs" at bounding box center [191, 234] width 37 height 7
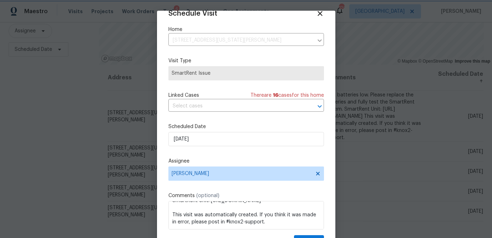
scroll to position [32, 0]
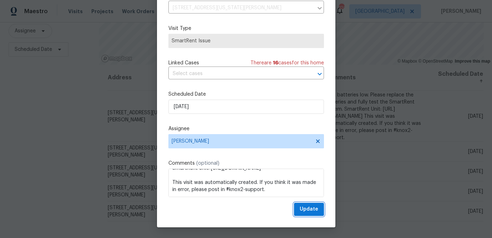
click at [308, 209] on span "Update" at bounding box center [308, 209] width 19 height 9
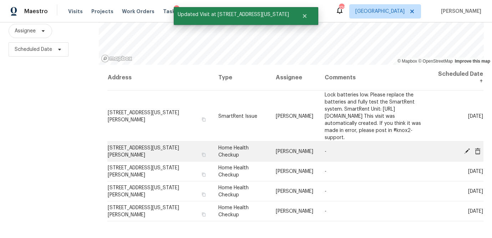
click at [465, 150] on icon at bounding box center [466, 151] width 6 height 6
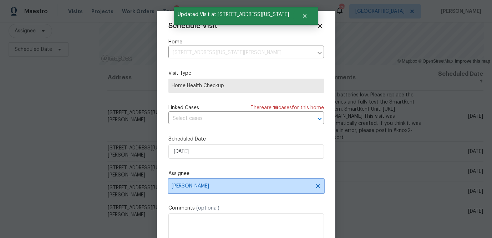
click at [205, 189] on span "Wesley Brooks" at bounding box center [241, 187] width 140 height 6
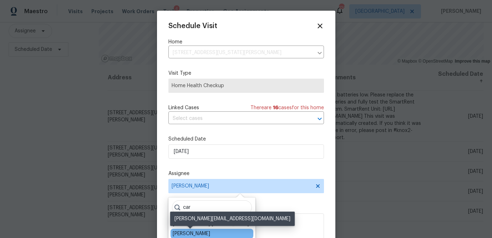
type input "car"
click at [199, 232] on div "Carmen Childs" at bounding box center [191, 234] width 37 height 7
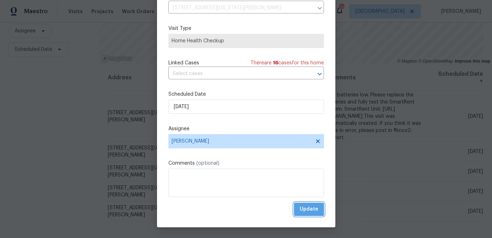
click at [313, 210] on span "Update" at bounding box center [308, 209] width 19 height 9
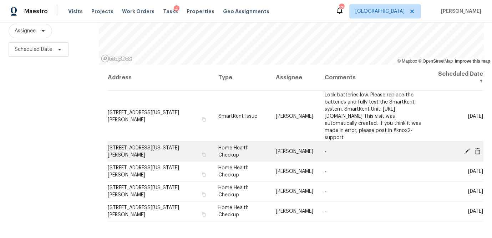
click at [466, 151] on icon at bounding box center [467, 151] width 6 height 6
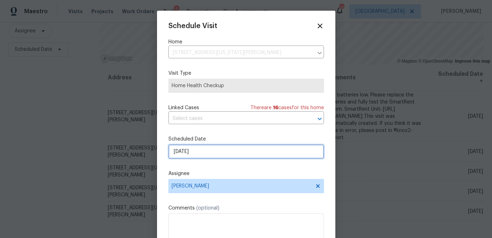
select select "8"
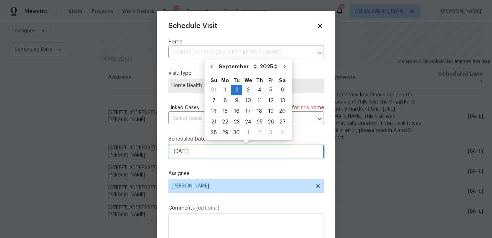
click at [199, 154] on input "9/2/2025" at bounding box center [245, 152] width 155 height 14
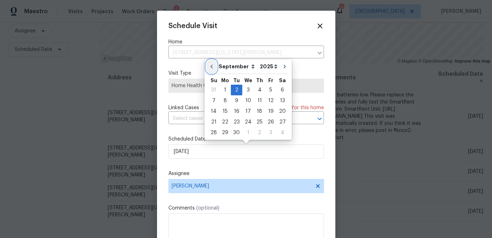
click at [210, 66] on icon "Go to previous month" at bounding box center [212, 67] width 6 height 6
type input "8/26/2025"
select select "7"
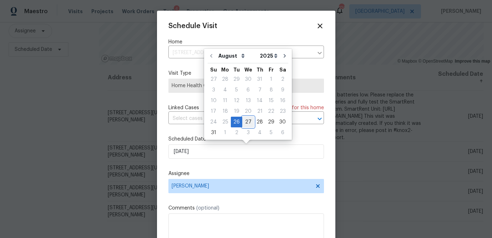
drag, startPoint x: 245, startPoint y: 122, endPoint x: 247, endPoint y: 153, distance: 30.7
click at [245, 122] on div "27" at bounding box center [248, 122] width 12 height 10
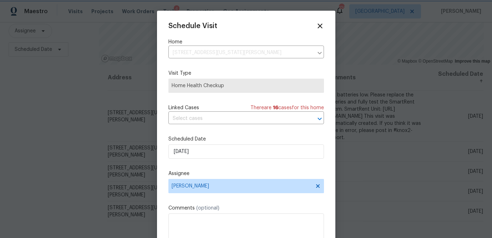
type input "8/27/2025"
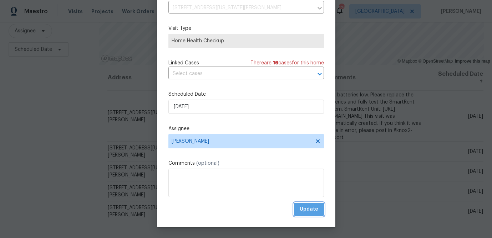
click at [307, 211] on span "Update" at bounding box center [308, 209] width 19 height 9
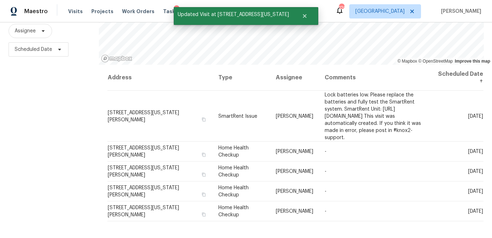
scroll to position [0, 0]
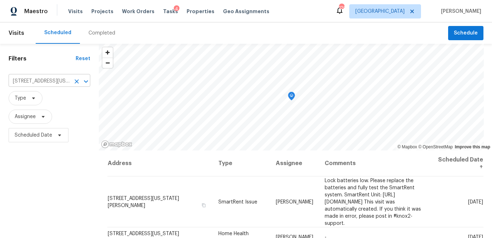
click at [45, 79] on input "145 Washington St, McDonough, GA 30253" at bounding box center [40, 81] width 62 height 11
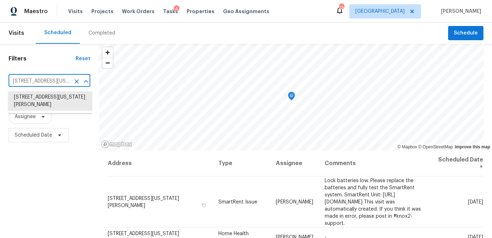
click at [45, 79] on input "145 Washington St, McDonough, GA 30253" at bounding box center [40, 81] width 62 height 11
paste input "32 Lynnview Ct, McDonough, GA 30252"
type input "132 Lynnview Ct, McDonough, GA 30252"
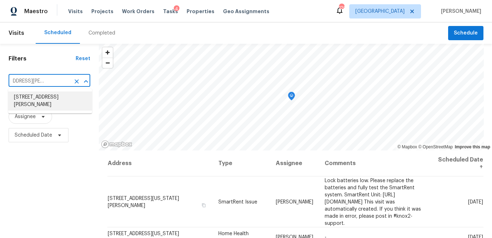
click at [47, 96] on li "132 Lynnview Ct, McDonough, GA 30252" at bounding box center [50, 101] width 84 height 19
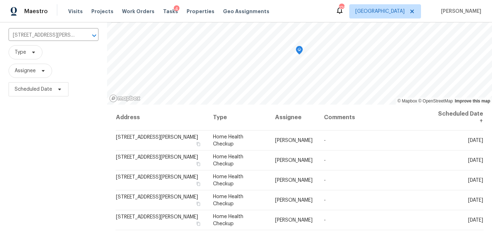
scroll to position [63, 0]
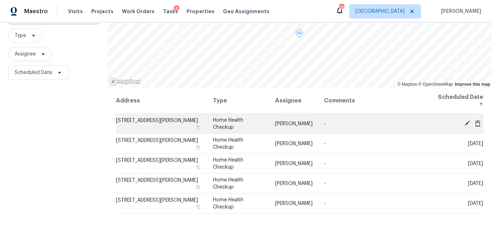
click at [466, 120] on icon at bounding box center [466, 123] width 6 height 6
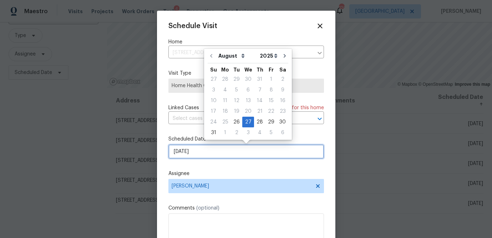
click at [196, 154] on input "8/27/2025" at bounding box center [245, 152] width 155 height 14
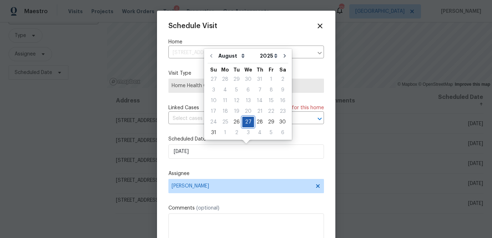
click at [246, 122] on div "27" at bounding box center [248, 122] width 12 height 10
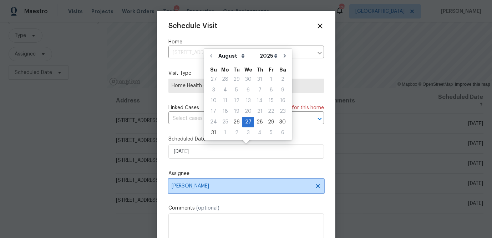
click at [215, 187] on span "Wesley Brooks" at bounding box center [241, 187] width 140 height 6
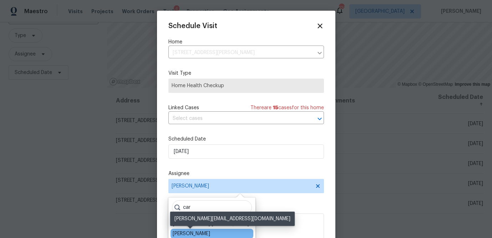
type input "car"
click at [202, 233] on div "Carmen Childs" at bounding box center [191, 234] width 37 height 7
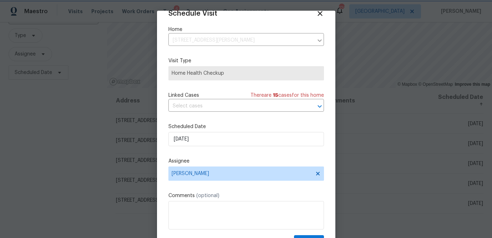
scroll to position [32, 0]
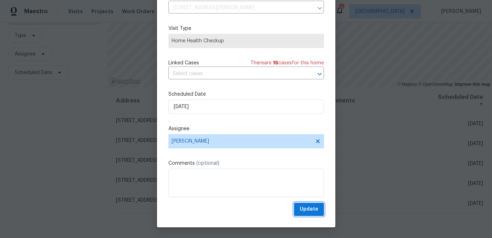
click at [309, 211] on span "Update" at bounding box center [308, 209] width 19 height 9
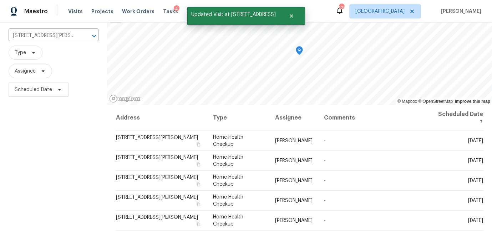
scroll to position [47, 0]
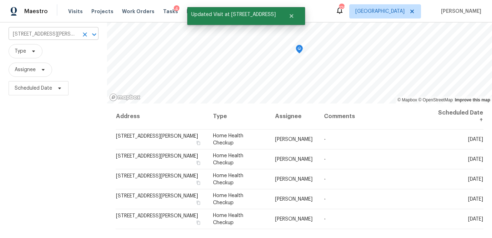
click at [61, 35] on input "132 Lynnview Ct, McDonough, GA 30252" at bounding box center [44, 34] width 70 height 11
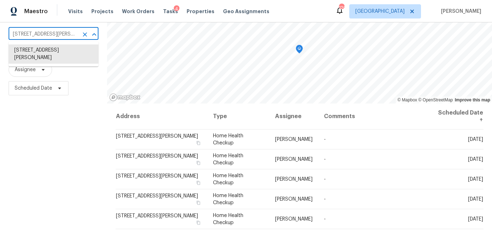
paste input "956 Buckhorn Bnd, Locust Grove, GA 30248"
type input "956 Buckhorn Bnd, Locust Grove, GA 30248"
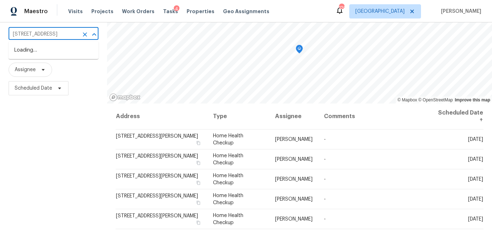
scroll to position [0, 37]
click at [50, 55] on li "956 Buckhorn Bnd, Locust Grove, GA 30248" at bounding box center [54, 51] width 90 height 12
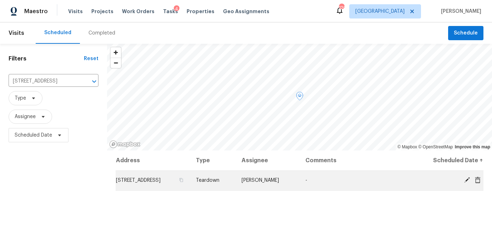
click at [464, 179] on icon at bounding box center [466, 180] width 6 height 6
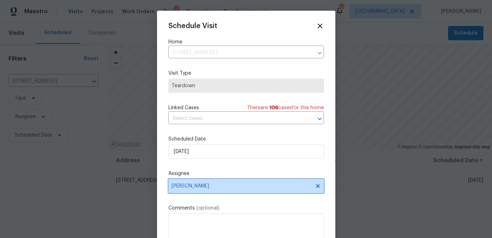
click at [188, 188] on span "Wesley Brooks" at bounding box center [241, 187] width 140 height 6
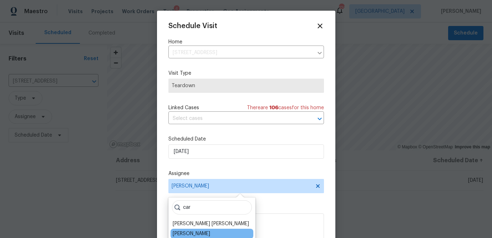
type input "car"
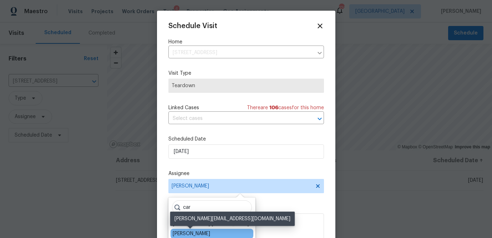
click at [188, 233] on div "Carmen Childs" at bounding box center [191, 234] width 37 height 7
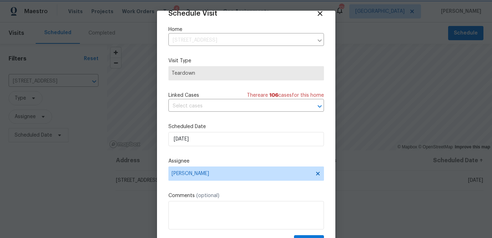
scroll to position [32, 0]
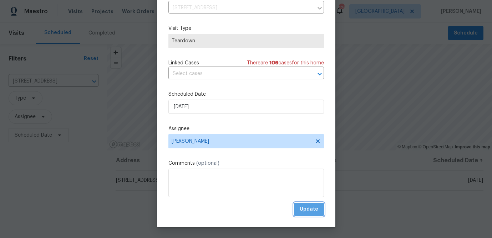
click at [315, 205] on button "Update" at bounding box center [309, 209] width 30 height 13
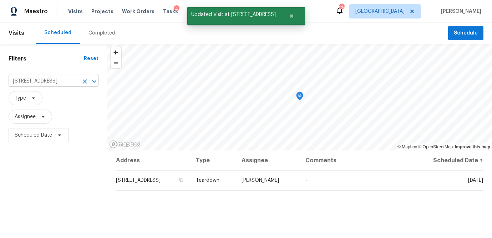
click at [36, 82] on input "956 Buckhorn Bnd, Locust Grove, GA 30248" at bounding box center [44, 81] width 70 height 11
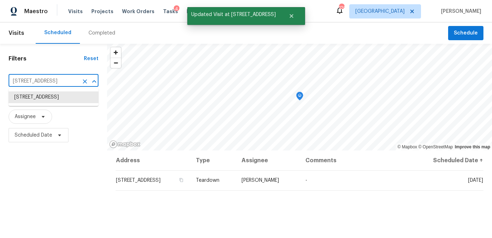
click at [36, 82] on input "956 Buckhorn Bnd, Locust Grove, GA 30248" at bounding box center [44, 81] width 70 height 11
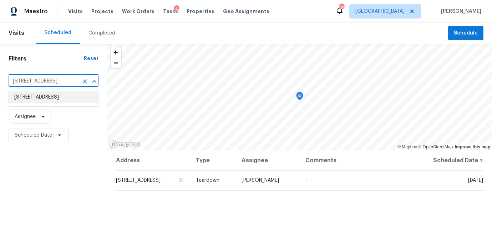
paste input "2175 Highway 20 E, McDonough, GA 30252"
type input "2175 Highway 20 E, McDonough, GA 30252"
click at [34, 104] on li "2175 Highway 20 E, McDonough, GA 30252" at bounding box center [54, 101] width 90 height 19
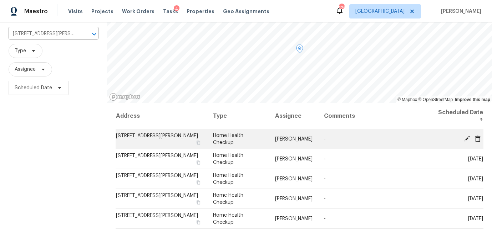
scroll to position [48, 0]
click at [464, 138] on icon at bounding box center [466, 138] width 6 height 6
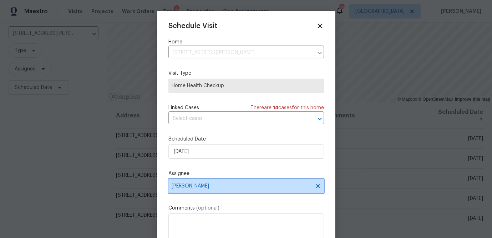
click at [211, 191] on span "Wesley Brooks" at bounding box center [245, 186] width 155 height 14
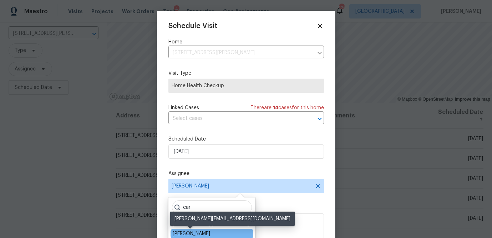
type input "car"
click at [206, 233] on div "Carmen Childs" at bounding box center [191, 234] width 37 height 7
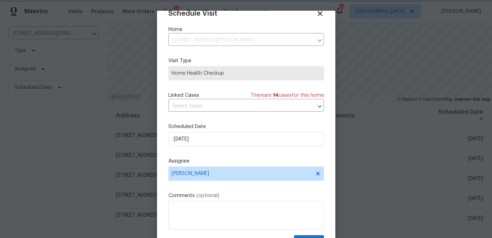
scroll to position [32, 0]
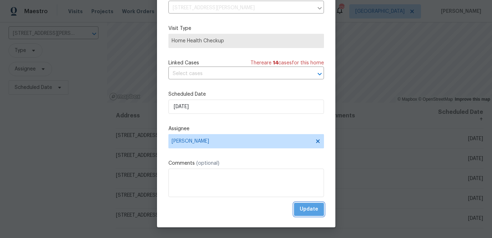
click at [315, 209] on span "Update" at bounding box center [308, 209] width 19 height 9
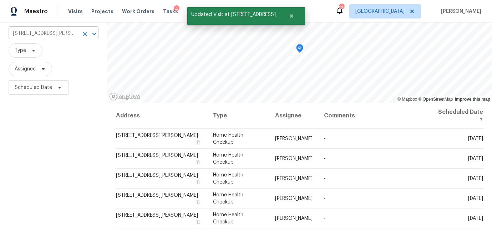
click at [62, 33] on input "2175 Highway 20 E, McDonough, GA 30252" at bounding box center [44, 33] width 70 height 11
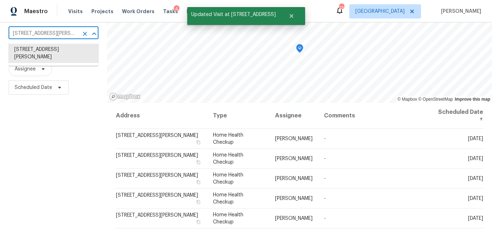
click at [62, 33] on input "2175 Highway 20 E, McDonough, GA 30252" at bounding box center [44, 33] width 70 height 11
paste input "012 Elm Grove Ln, Hampton, GA 30228"
type input "2012 Elm Grove Ln, Hampton, GA 30228"
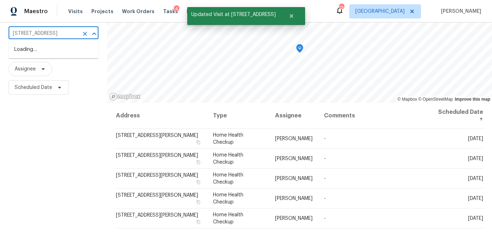
scroll to position [0, 28]
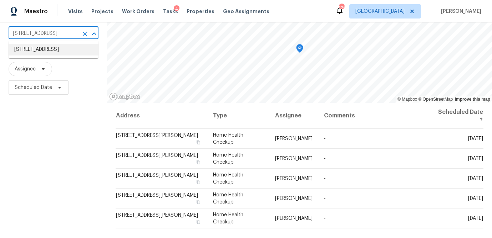
click at [52, 55] on li "2012 Elm Grove Ln, Hampton, GA 30228" at bounding box center [54, 50] width 90 height 12
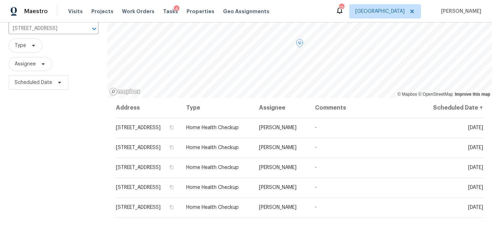
scroll to position [53, 0]
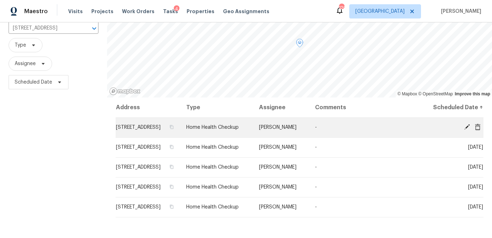
click at [464, 130] on icon at bounding box center [466, 127] width 6 height 6
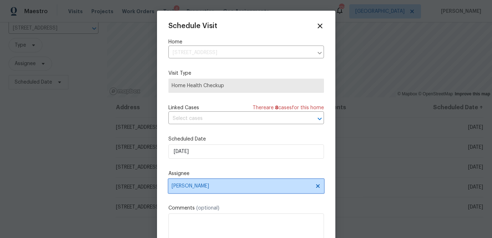
click at [219, 188] on span "Wesley Brooks" at bounding box center [241, 187] width 140 height 6
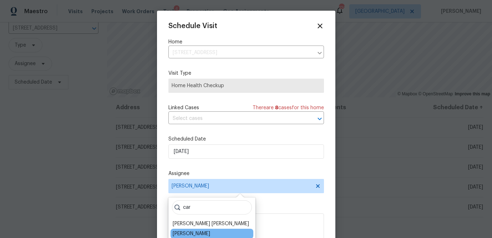
type input "car"
click at [194, 236] on div "Carmen Childs" at bounding box center [191, 234] width 37 height 7
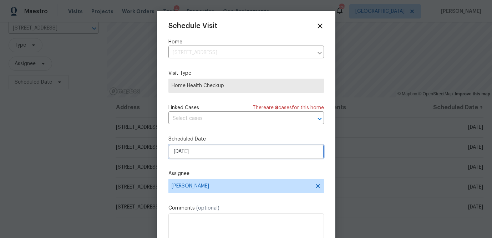
click at [191, 153] on input "8/29/2025" at bounding box center [245, 152] width 155 height 14
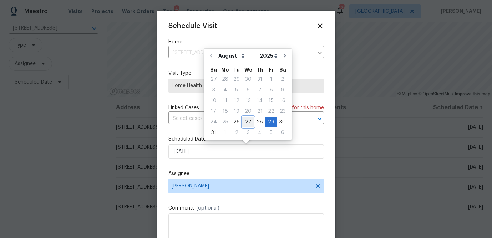
click at [244, 122] on div "27" at bounding box center [248, 122] width 12 height 10
type input "8/27/2025"
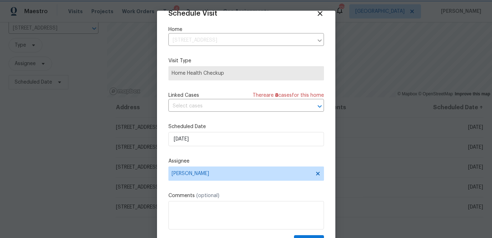
scroll to position [32, 0]
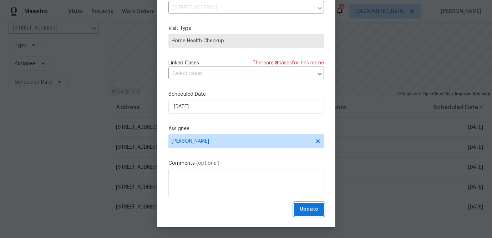
drag, startPoint x: 303, startPoint y: 210, endPoint x: 297, endPoint y: 209, distance: 6.2
click at [303, 210] on span "Update" at bounding box center [308, 209] width 19 height 9
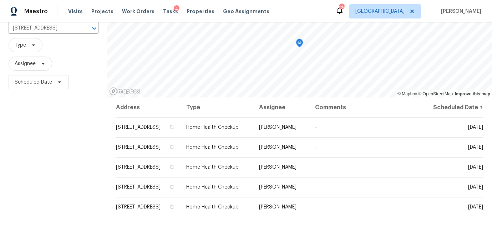
scroll to position [16, 0]
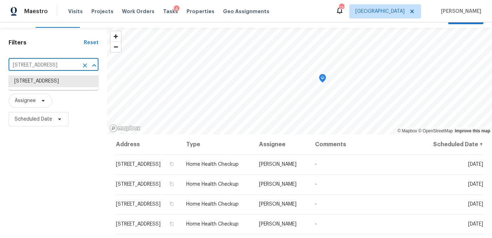
click at [44, 62] on input "2012 Elm Grove Ln, Hampton, GA 30228" at bounding box center [44, 65] width 70 height 11
paste input "145 Washington St, McDonough, GA 30253"
type input "145 Washington St, McDonough, GA 30253"
click at [46, 78] on li "145 Washington St, McDonough, GA 30253" at bounding box center [54, 85] width 90 height 19
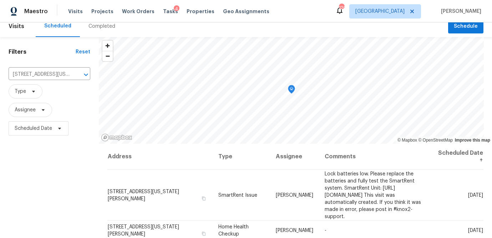
scroll to position [3, 0]
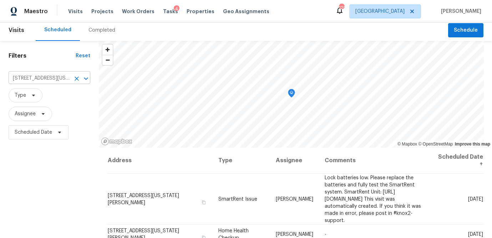
click at [47, 77] on input "145 Washington St, McDonough, GA 30253" at bounding box center [40, 78] width 62 height 11
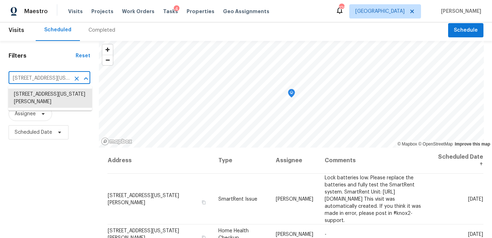
click at [47, 77] on input "145 Washington St, McDonough, GA 30253" at bounding box center [40, 78] width 62 height 11
paste input "7721 Fawn Cir, Covington, GA 30014"
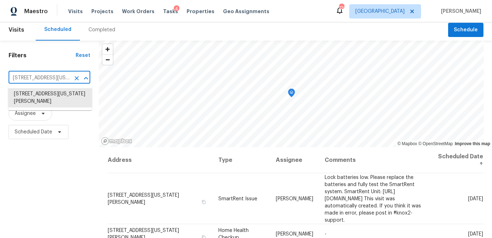
type input "7721 Fawn Cir, Covington, GA 30014"
click at [31, 97] on li "7721 Fawn Cir, Covington, GA 30014" at bounding box center [50, 94] width 84 height 12
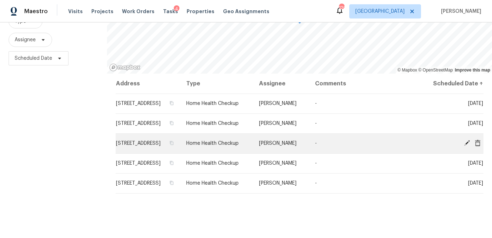
scroll to position [79, 0]
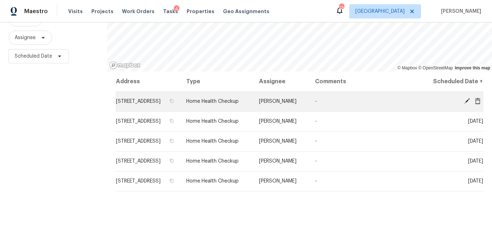
click at [467, 104] on icon at bounding box center [466, 101] width 6 height 6
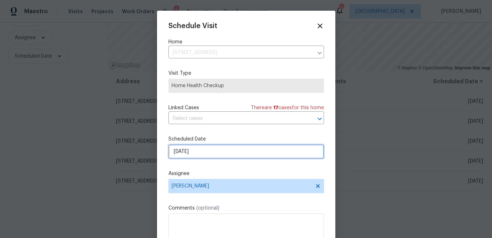
click at [212, 155] on input "8/29/2025" at bounding box center [245, 152] width 155 height 14
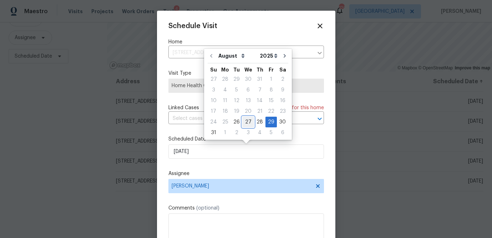
click at [246, 123] on div "27" at bounding box center [248, 122] width 12 height 10
type input "8/27/2025"
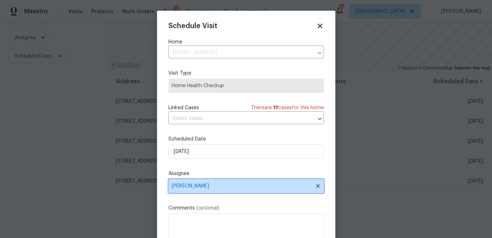
click at [204, 189] on span "Wesley Brooks" at bounding box center [241, 187] width 140 height 6
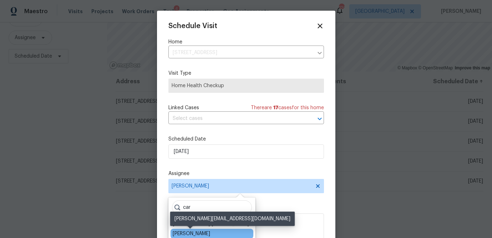
type input "car"
click at [178, 232] on div "Carmen Childs" at bounding box center [191, 234] width 37 height 7
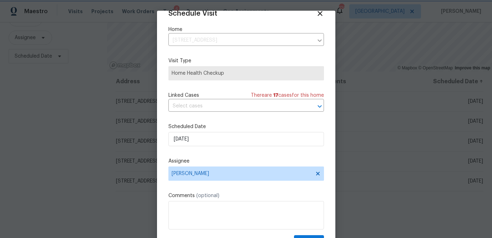
scroll to position [32, 0]
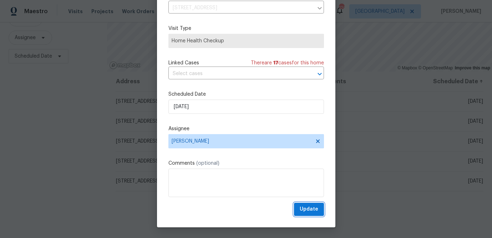
click at [303, 208] on span "Update" at bounding box center [308, 209] width 19 height 9
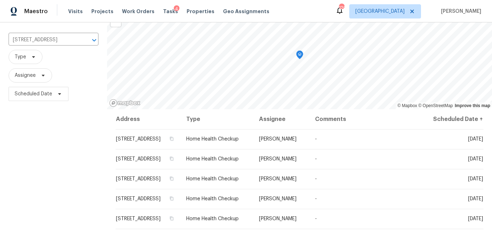
scroll to position [31, 0]
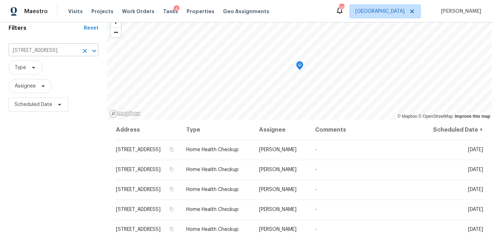
click at [57, 52] on input "7721 Fawn Cir, Covington, GA 30014" at bounding box center [44, 50] width 70 height 11
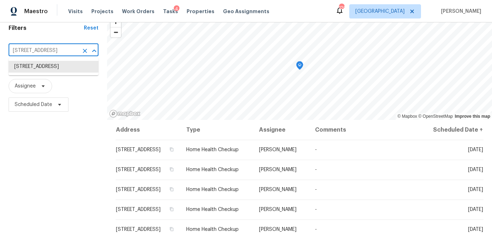
paste input "46 Norman Rd"
type input "46 Norman Rd, Covington, GA 30014"
click at [43, 72] on li "46 Norman Rd, Covington, GA 30014" at bounding box center [54, 70] width 90 height 19
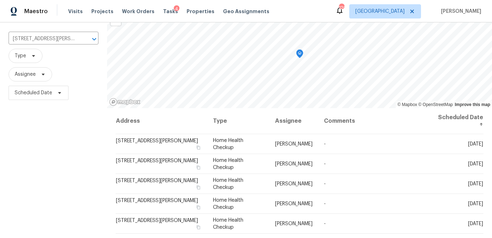
scroll to position [46, 0]
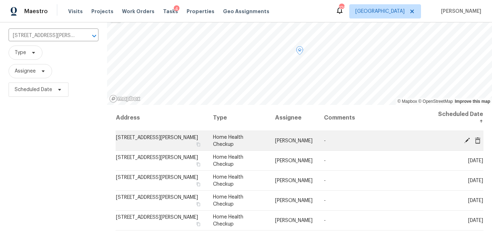
click at [463, 138] on icon at bounding box center [466, 140] width 6 height 6
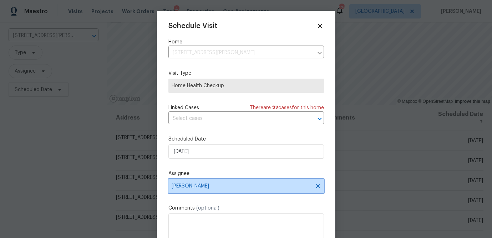
click at [199, 186] on span "Wesley Brooks" at bounding box center [241, 187] width 140 height 6
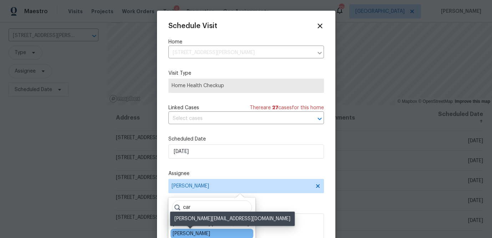
type input "car"
click at [192, 236] on div "Carmen Childs" at bounding box center [191, 234] width 37 height 7
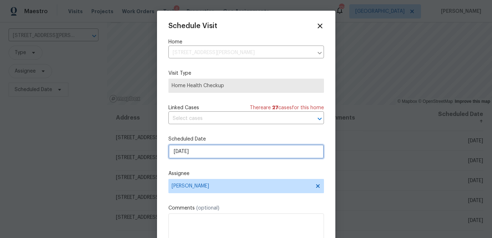
click at [189, 149] on input "8/31/2025" at bounding box center [245, 152] width 155 height 14
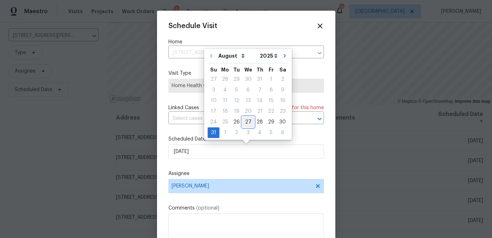
click at [247, 122] on div "27" at bounding box center [248, 122] width 12 height 10
type input "8/27/2025"
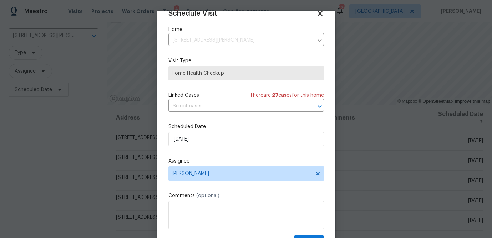
scroll to position [32, 0]
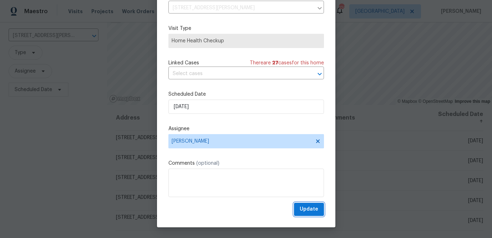
click at [312, 209] on span "Update" at bounding box center [308, 209] width 19 height 9
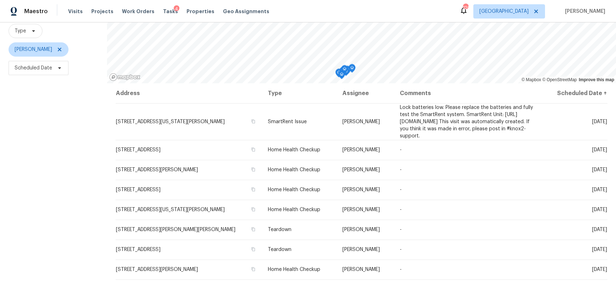
scroll to position [91, 0]
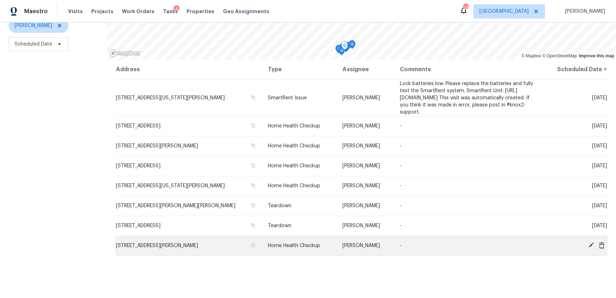
click at [589, 243] on icon at bounding box center [590, 245] width 6 height 6
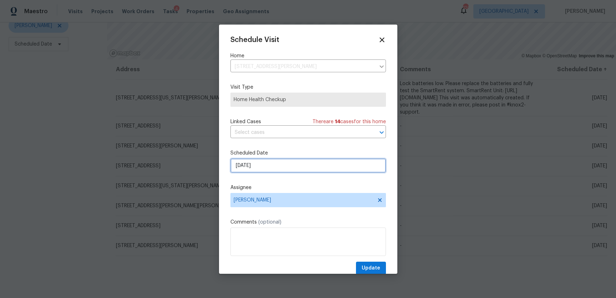
click at [246, 166] on input "8/28/2025" at bounding box center [307, 166] width 155 height 14
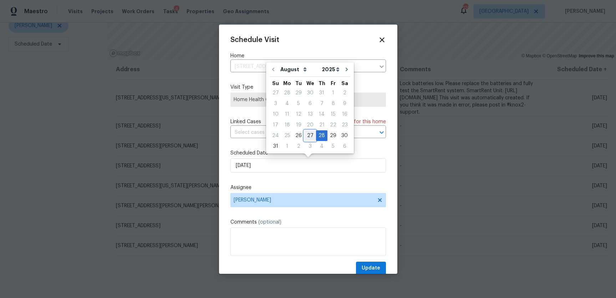
click at [307, 135] on div "27" at bounding box center [310, 136] width 12 height 10
type input "8/27/2025"
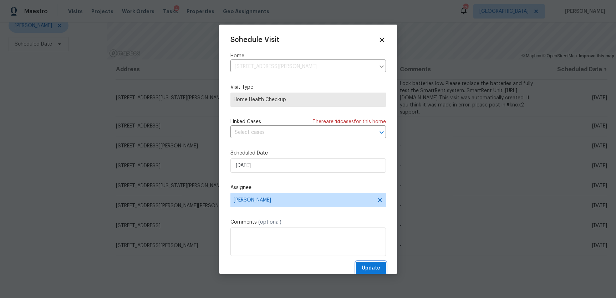
click at [371, 267] on span "Update" at bounding box center [370, 268] width 19 height 9
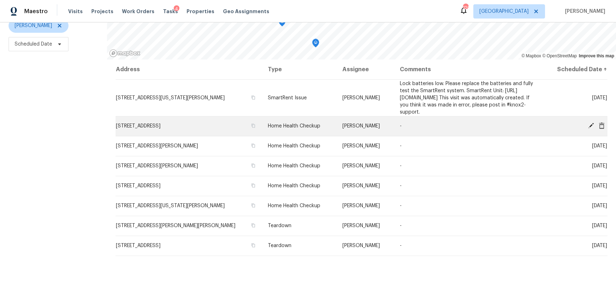
click at [147, 124] on span "230 Myrtle Grove Ln, Covington, GA 30014" at bounding box center [138, 126] width 45 height 5
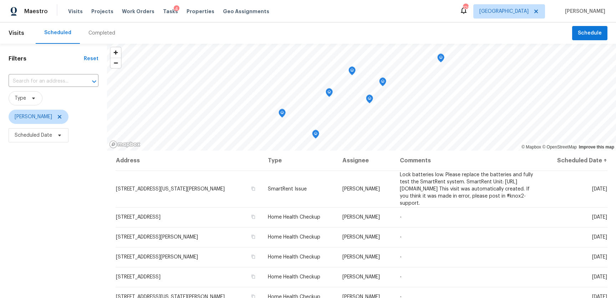
click at [316, 136] on icon "Map marker" at bounding box center [315, 134] width 6 height 8
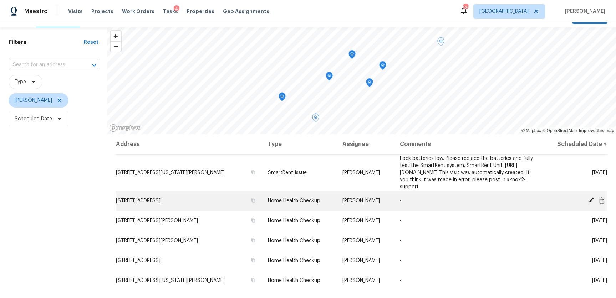
scroll to position [14, 0]
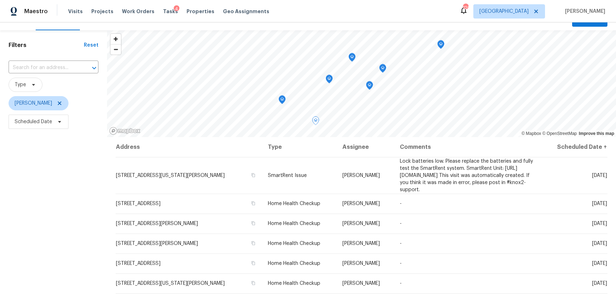
click at [351, 56] on icon "Map marker" at bounding box center [352, 57] width 6 height 8
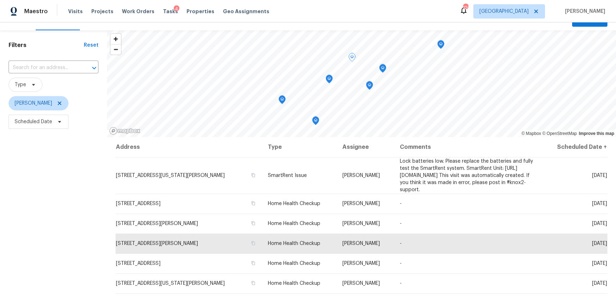
click at [370, 85] on icon "Map marker" at bounding box center [369, 86] width 6 height 8
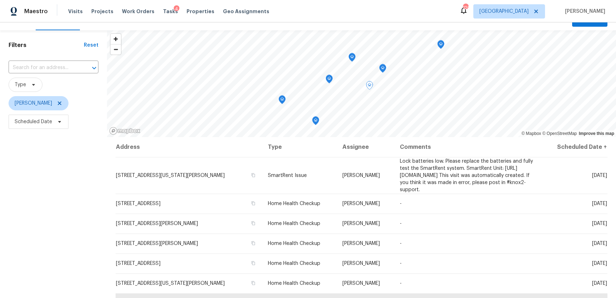
click at [439, 44] on icon "Map marker" at bounding box center [440, 45] width 6 height 8
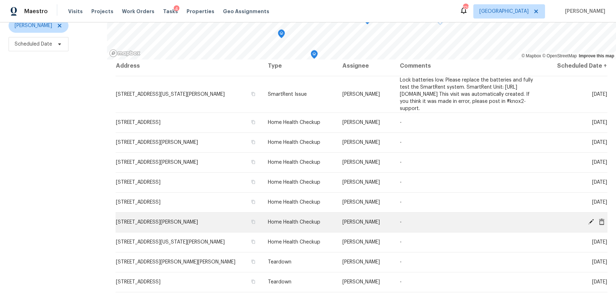
scroll to position [3, 0]
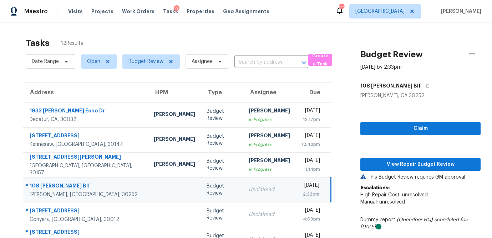
scroll to position [35, 0]
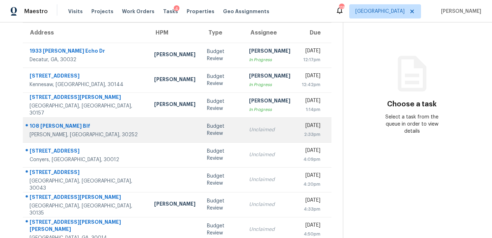
scroll to position [59, 0]
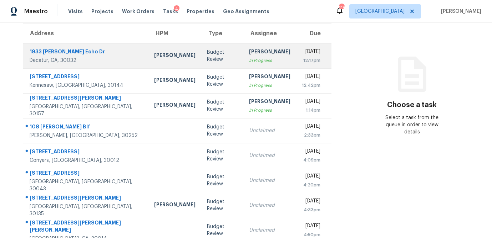
click at [201, 59] on td "Budget Review" at bounding box center [222, 55] width 42 height 25
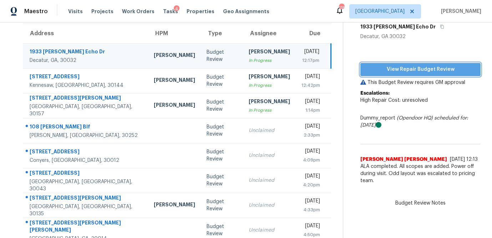
drag, startPoint x: 386, startPoint y: 71, endPoint x: 382, endPoint y: 75, distance: 5.8
click at [386, 71] on span "View Repair Budget Review" at bounding box center [420, 69] width 109 height 9
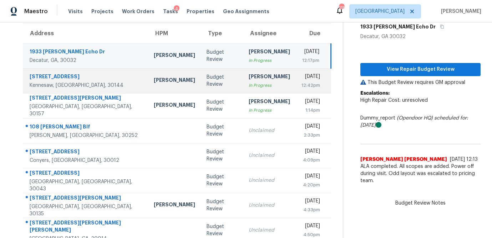
click at [257, 85] on td "Anthony Gouldthorp In Progress" at bounding box center [269, 80] width 53 height 25
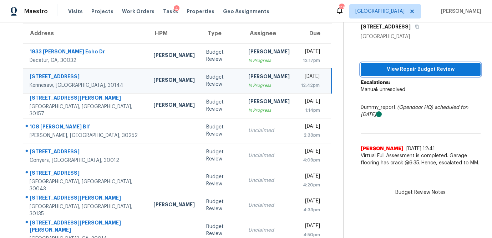
click at [401, 71] on span "View Repair Budget Review" at bounding box center [420, 69] width 108 height 9
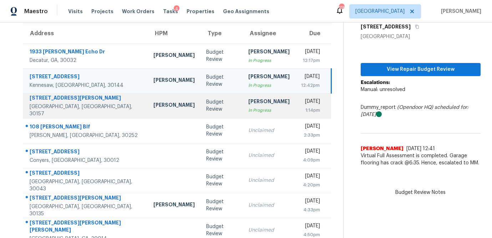
click at [248, 101] on div "[PERSON_NAME]" at bounding box center [268, 102] width 41 height 9
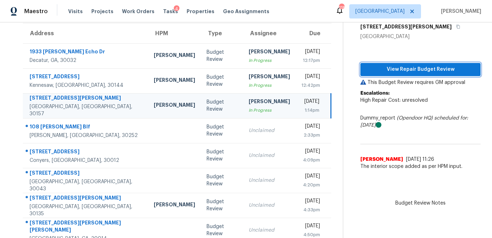
click at [420, 71] on span "View Repair Budget Review" at bounding box center [420, 69] width 109 height 9
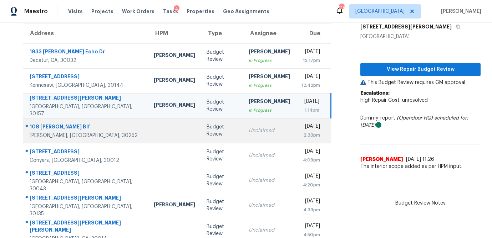
click at [206, 131] on div "Budget Review" at bounding box center [221, 131] width 31 height 14
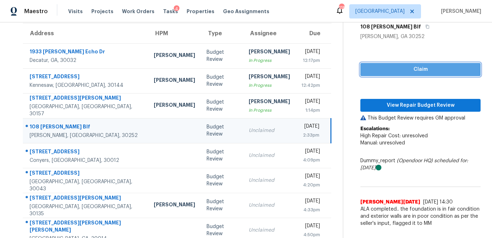
click at [379, 72] on span "Claim" at bounding box center [420, 69] width 109 height 9
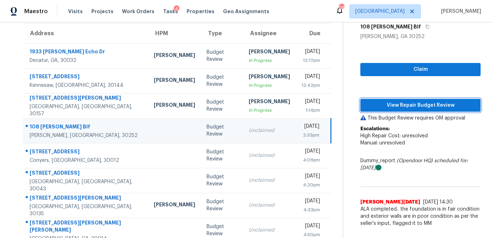
click at [379, 107] on span "View Repair Budget Review" at bounding box center [420, 105] width 109 height 9
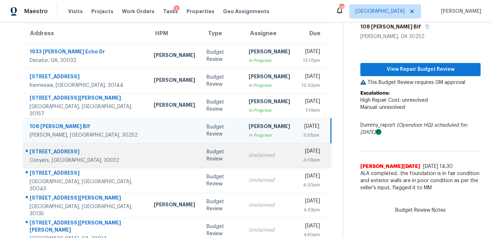
click at [201, 158] on td "Budget Review" at bounding box center [222, 155] width 42 height 25
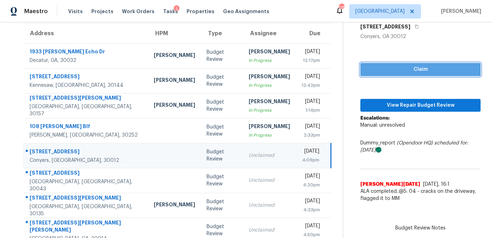
click at [428, 70] on span "Claim" at bounding box center [420, 69] width 109 height 9
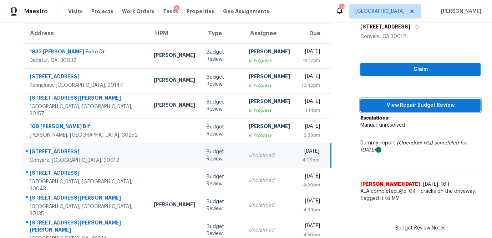
click at [423, 100] on button "View Repair Budget Review" at bounding box center [420, 105] width 120 height 13
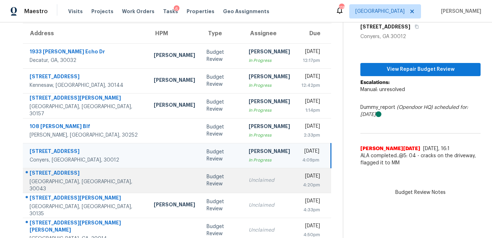
click at [243, 185] on td "Unclaimed" at bounding box center [269, 180] width 53 height 25
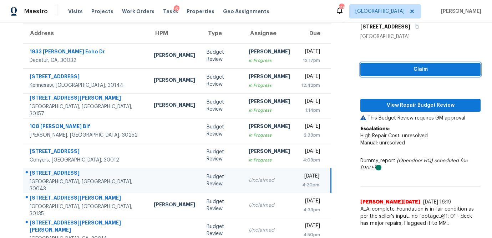
click at [435, 75] on button "Claim" at bounding box center [420, 69] width 120 height 13
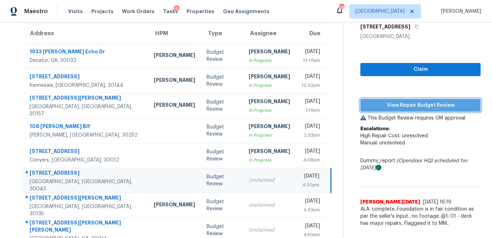
click at [420, 102] on span "View Repair Budget Review" at bounding box center [420, 105] width 109 height 9
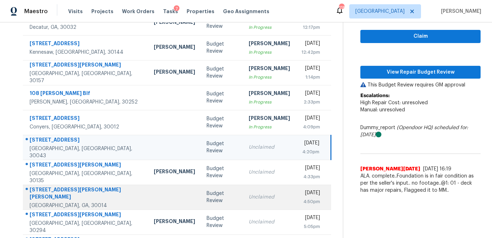
scroll to position [110, 0]
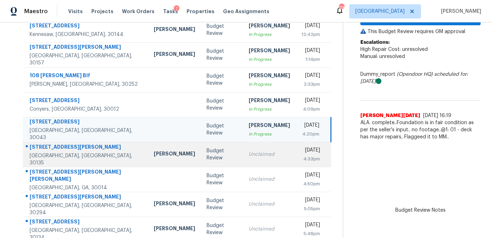
click at [248, 154] on div "Unclaimed" at bounding box center [268, 154] width 41 height 7
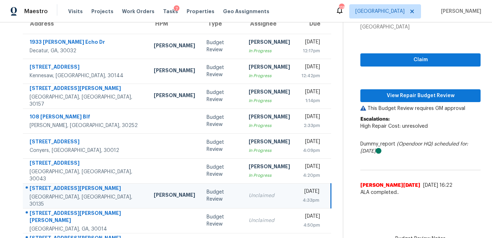
scroll to position [68, 0]
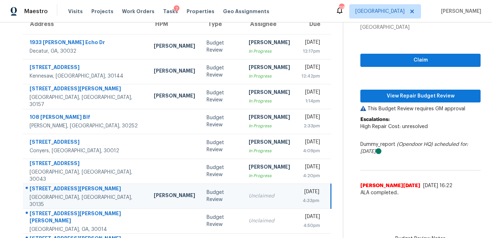
click at [248, 194] on div "Unclaimed" at bounding box center [268, 196] width 41 height 7
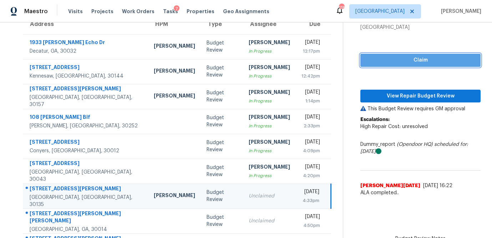
click at [398, 64] on span "Claim" at bounding box center [420, 60] width 109 height 9
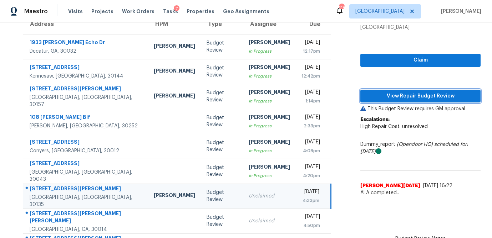
click at [404, 99] on span "View Repair Budget Review" at bounding box center [420, 96] width 109 height 9
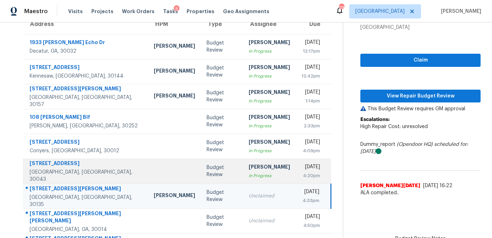
scroll to position [133, 0]
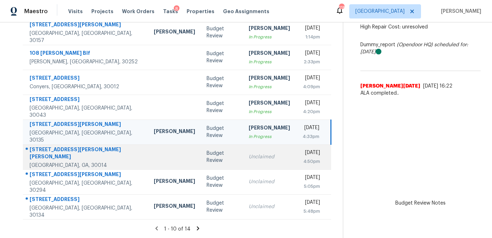
click at [243, 162] on td "Unclaimed" at bounding box center [269, 157] width 53 height 25
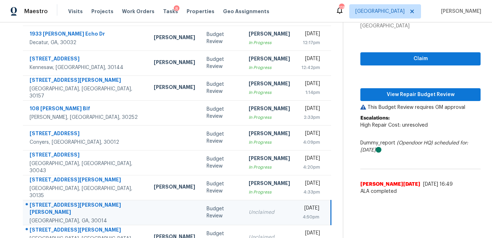
scroll to position [76, 0]
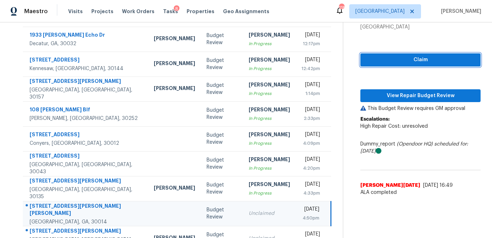
drag, startPoint x: 394, startPoint y: 55, endPoint x: 392, endPoint y: 60, distance: 4.8
click at [394, 56] on span "Claim" at bounding box center [420, 60] width 109 height 9
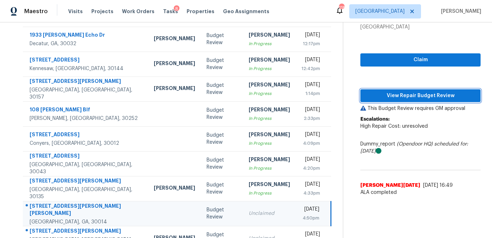
click at [390, 92] on span "View Repair Budget Review" at bounding box center [420, 96] width 109 height 9
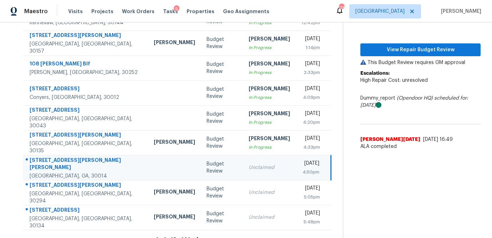
scroll to position [132, 0]
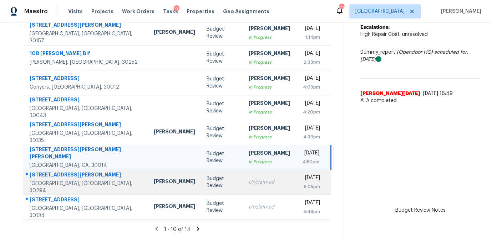
click at [243, 189] on td "Unclaimed" at bounding box center [269, 182] width 53 height 25
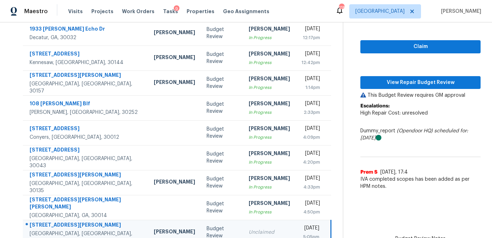
scroll to position [83, 0]
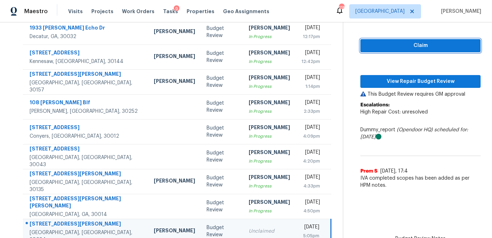
click at [425, 41] on button "Claim" at bounding box center [420, 45] width 120 height 13
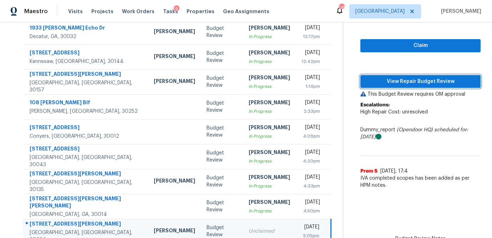
click at [419, 83] on span "View Repair Budget Review" at bounding box center [420, 81] width 109 height 9
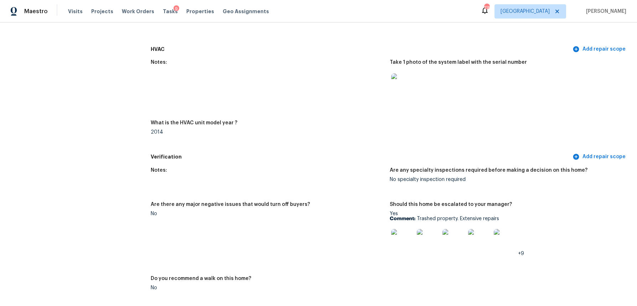
scroll to position [697, 0]
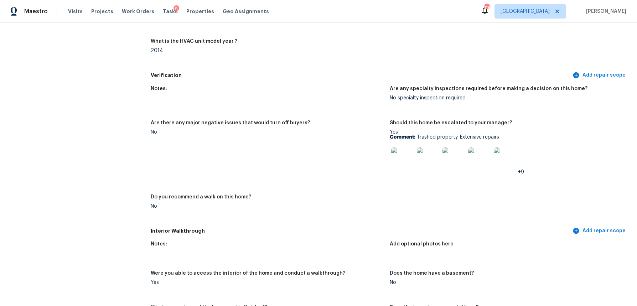
click at [405, 158] on img at bounding box center [402, 159] width 23 height 23
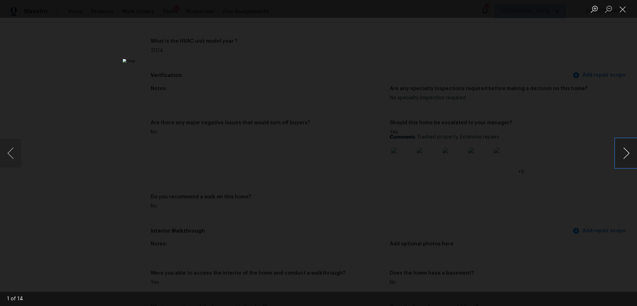
click at [625, 154] on button "Next image" at bounding box center [626, 153] width 21 height 29
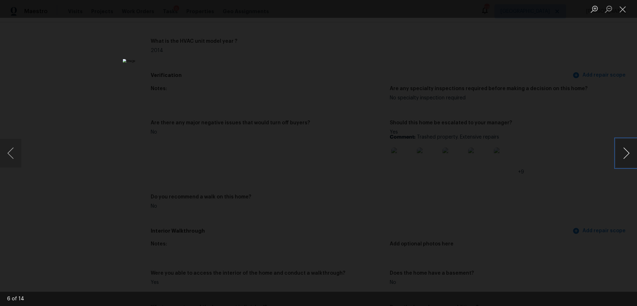
click at [625, 154] on button "Next image" at bounding box center [626, 153] width 21 height 29
click at [22, 156] on div "Lightbox" at bounding box center [318, 153] width 637 height 306
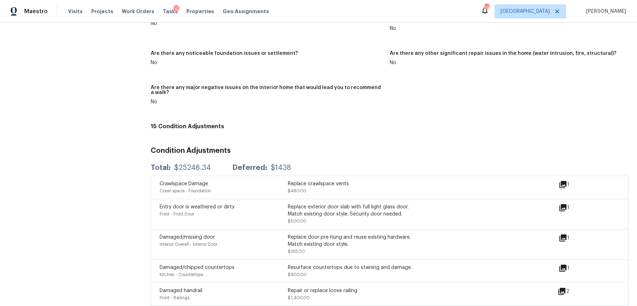
scroll to position [1058, 0]
